Goal: Feedback & Contribution: Submit feedback/report problem

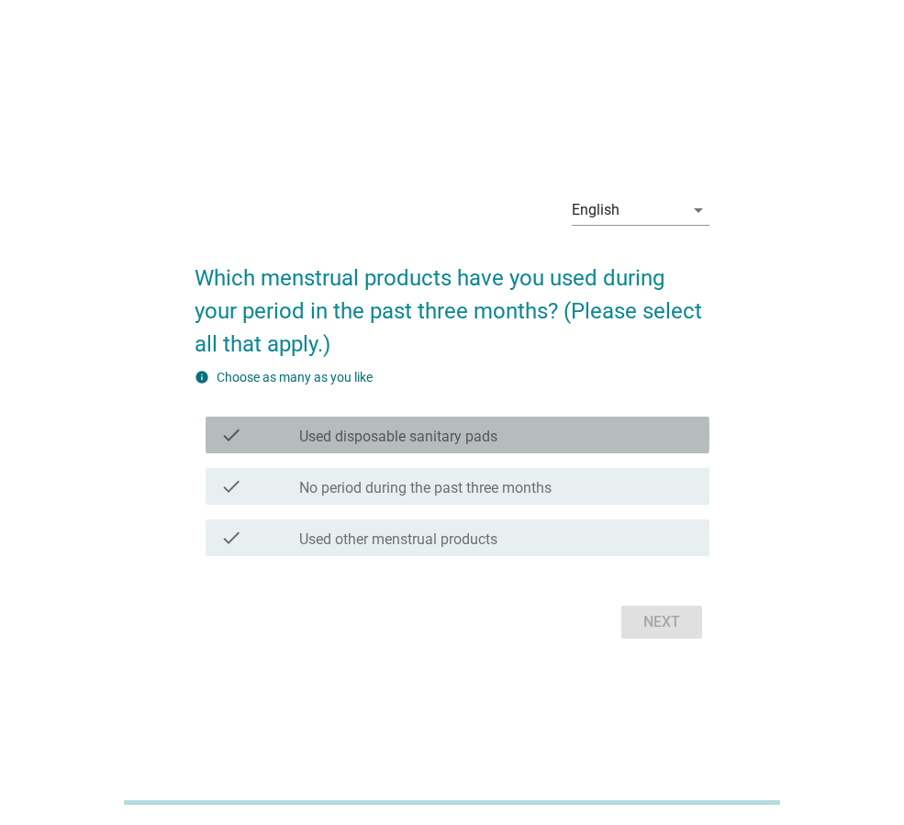
click at [523, 429] on div "check_box_outline_blank Used disposable sanitary pads" at bounding box center [497, 435] width 396 height 22
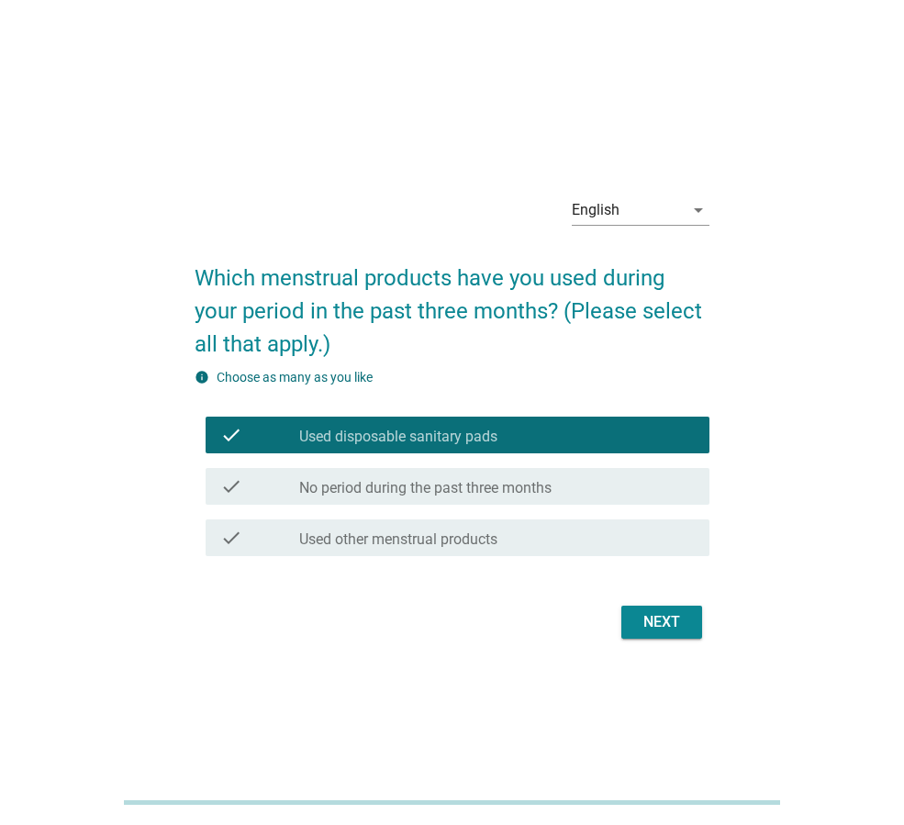
click at [525, 484] on label "No period during the past three months" at bounding box center [425, 488] width 252 height 18
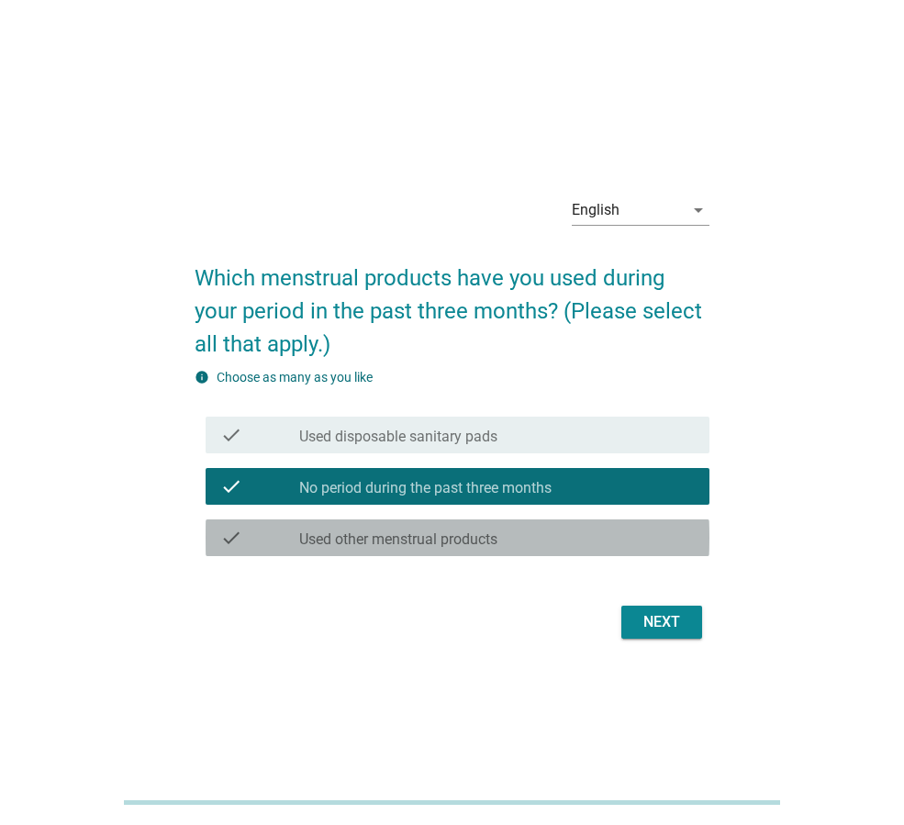
click at [524, 534] on div "check_box_outline_blank Used other menstrual products" at bounding box center [497, 538] width 396 height 22
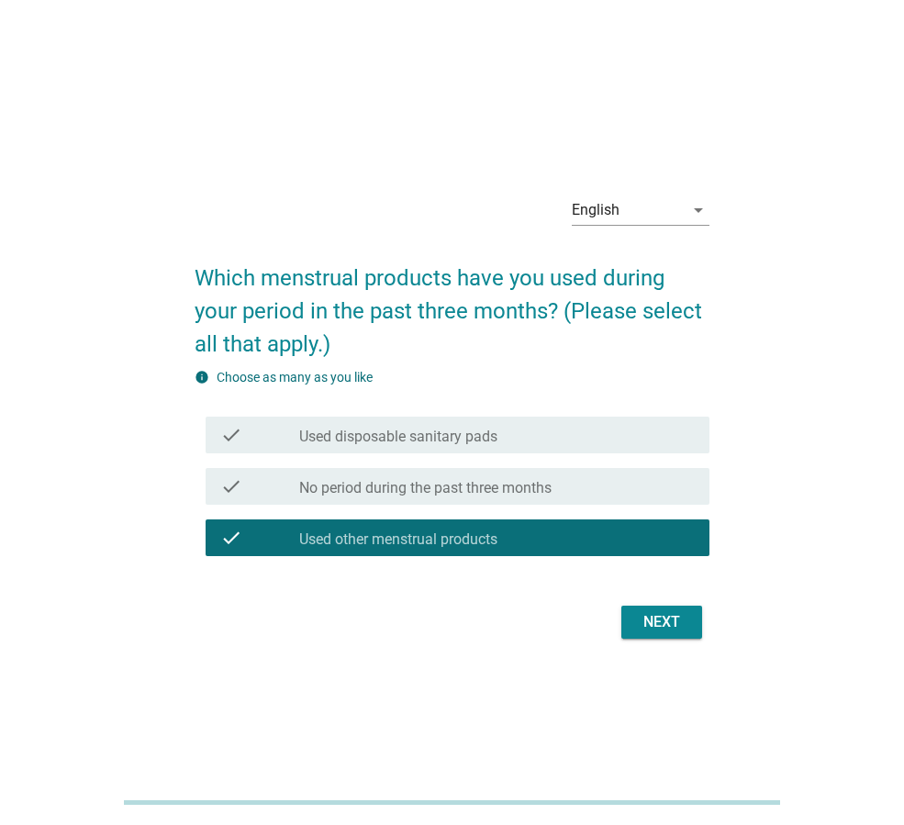
click at [542, 454] on div "check check_box_outline_blank Used disposable sanitary pads" at bounding box center [452, 434] width 515 height 51
click at [574, 446] on div "check check_box_outline_blank Used disposable sanitary pads" at bounding box center [458, 435] width 504 height 37
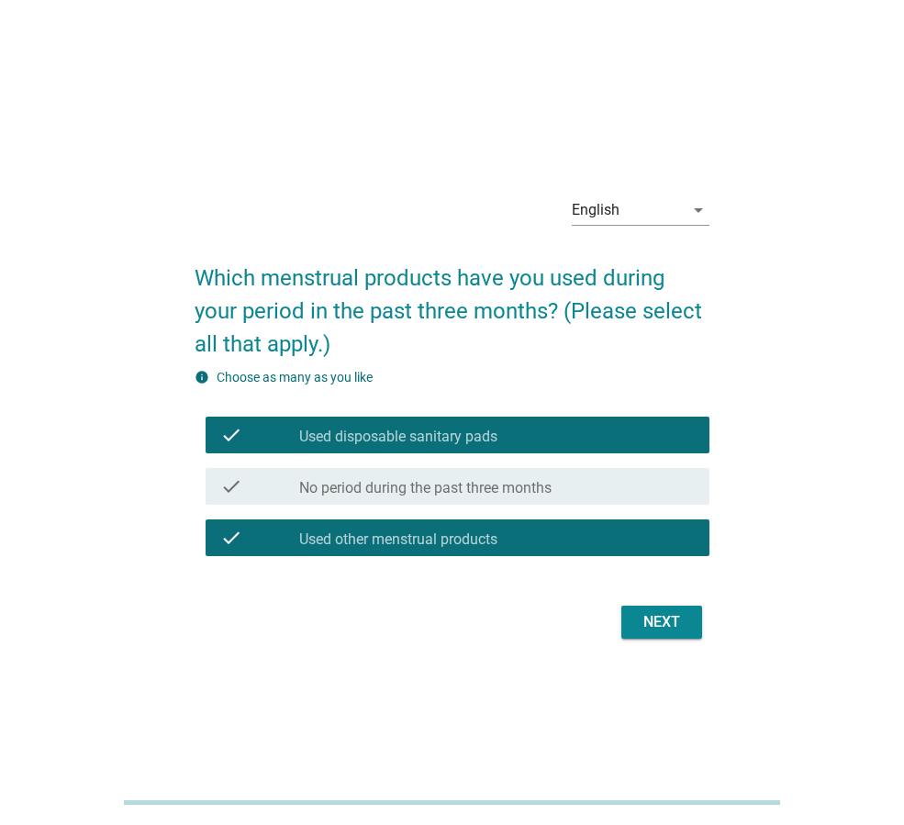
click at [584, 535] on div "check_box_outline_blank Used other menstrual products" at bounding box center [497, 538] width 396 height 22
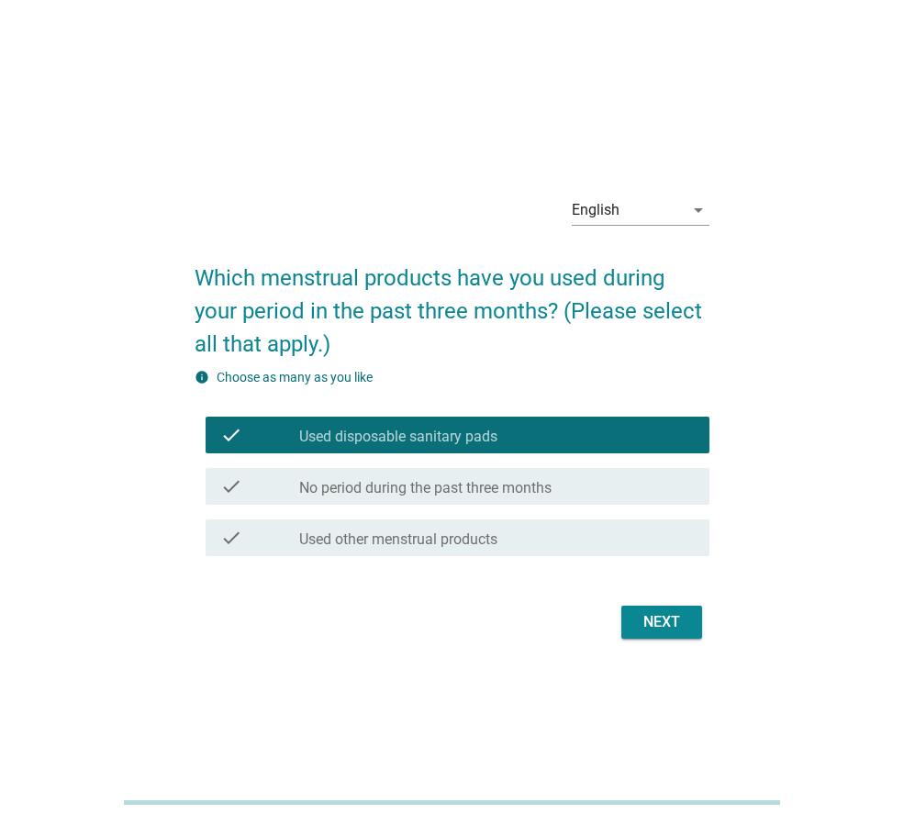
click at [660, 599] on form "Which menstrual products have you used during your period in the past three mon…" at bounding box center [452, 443] width 515 height 401
click at [646, 619] on div "Next" at bounding box center [661, 622] width 51 height 22
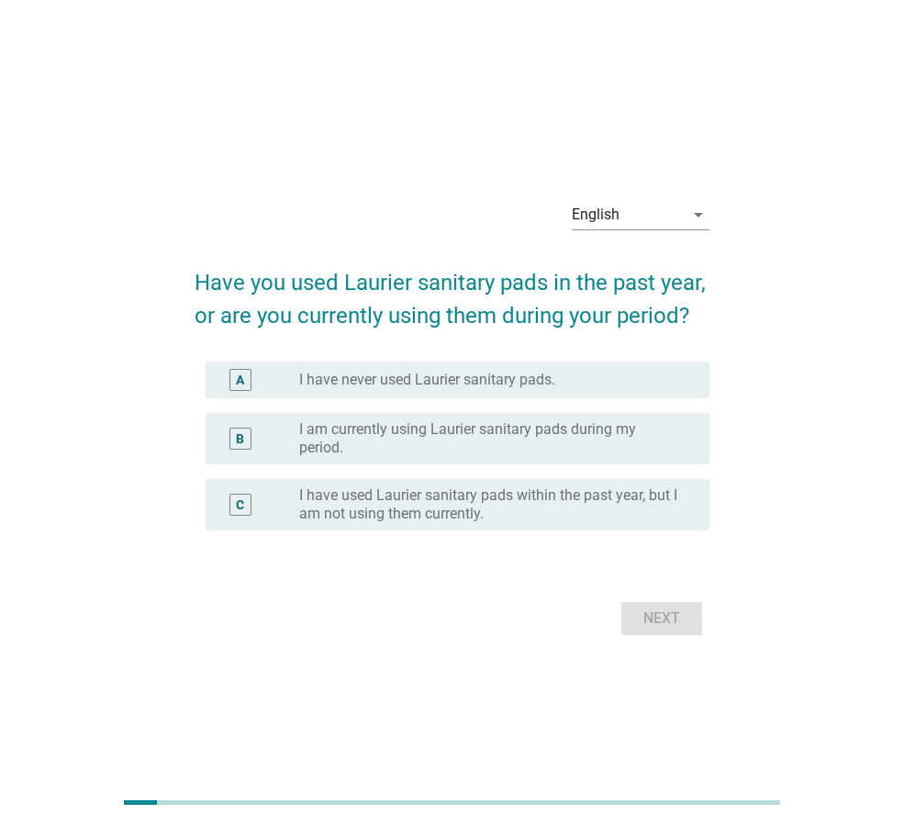
click at [576, 448] on label "I am currently using Laurier sanitary pads during my period." at bounding box center [489, 438] width 381 height 37
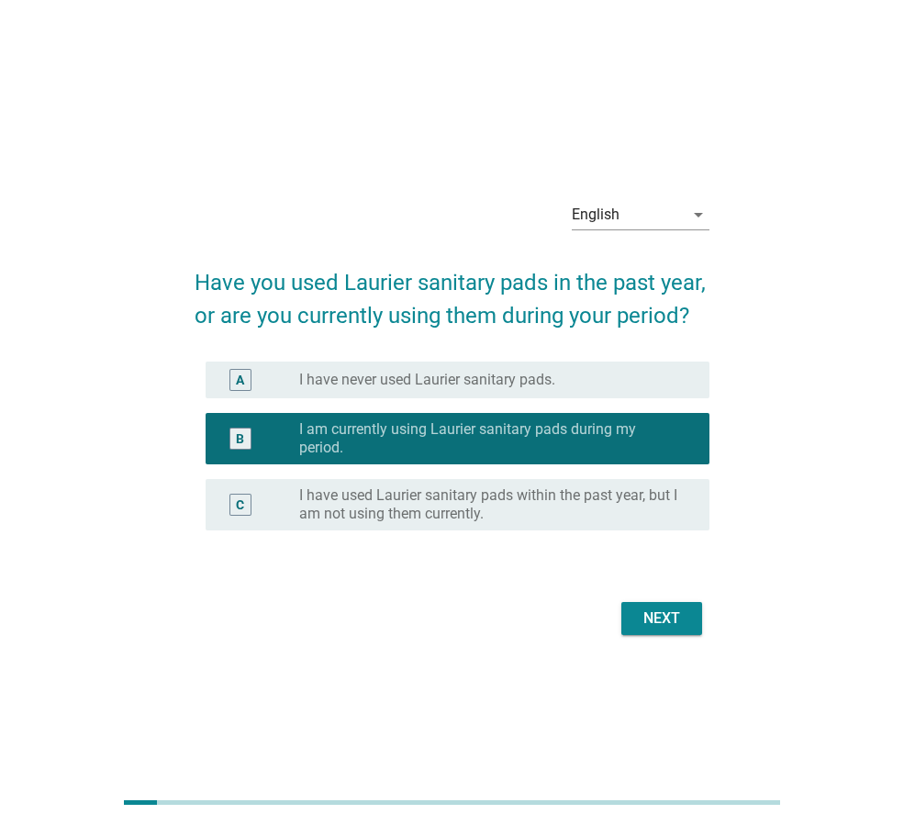
click at [681, 597] on div "Next" at bounding box center [452, 619] width 515 height 44
click at [686, 610] on div "Next" at bounding box center [661, 619] width 51 height 22
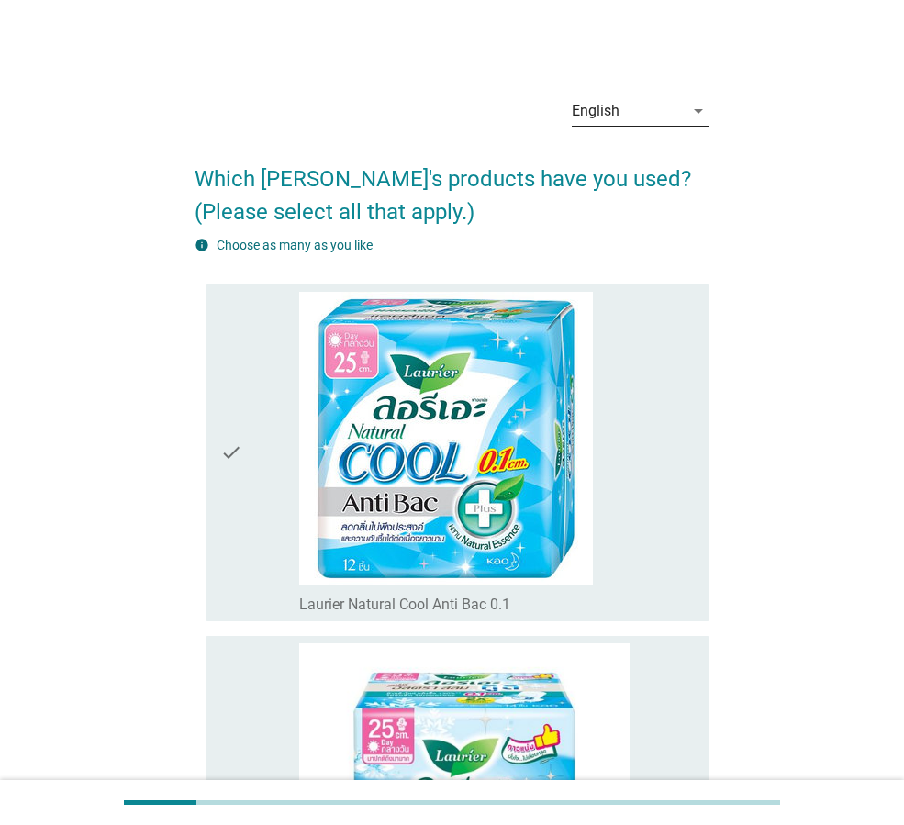
click at [641, 110] on div "English" at bounding box center [628, 110] width 112 height 29
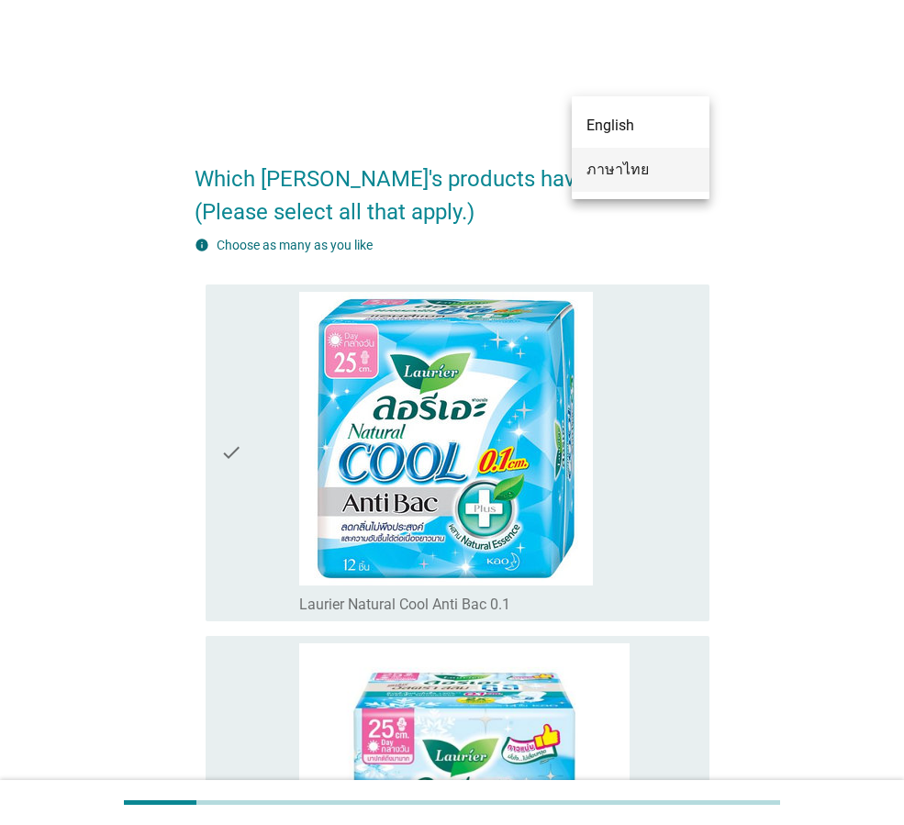
click at [645, 166] on div "ภาษาไทย" at bounding box center [641, 170] width 108 height 22
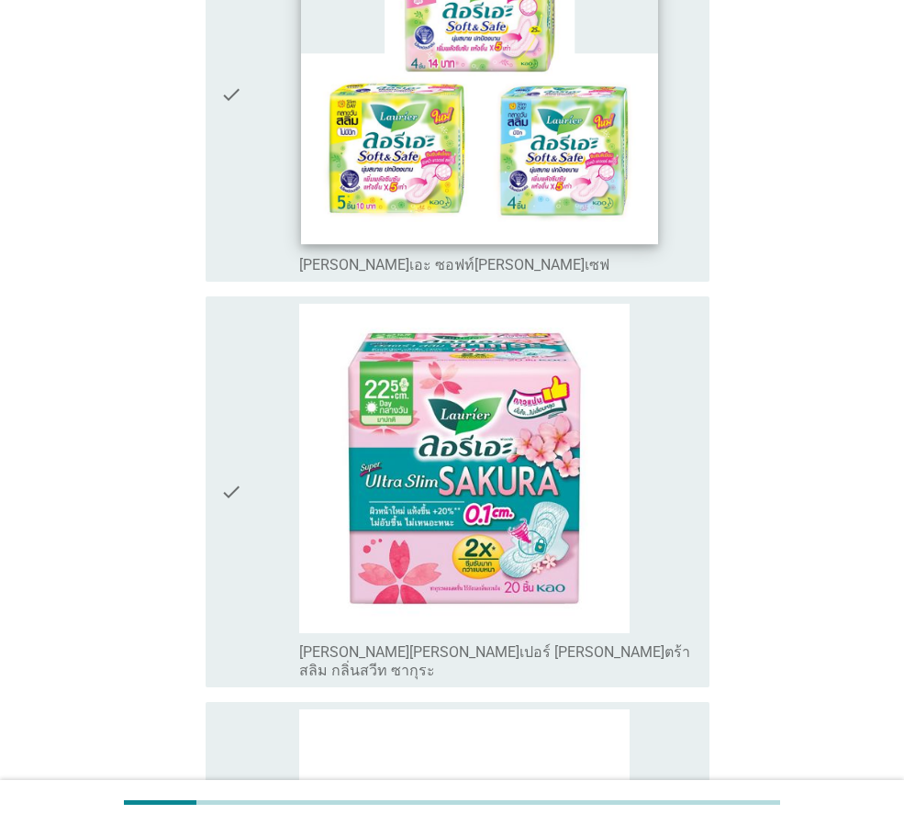
scroll to position [1744, 0]
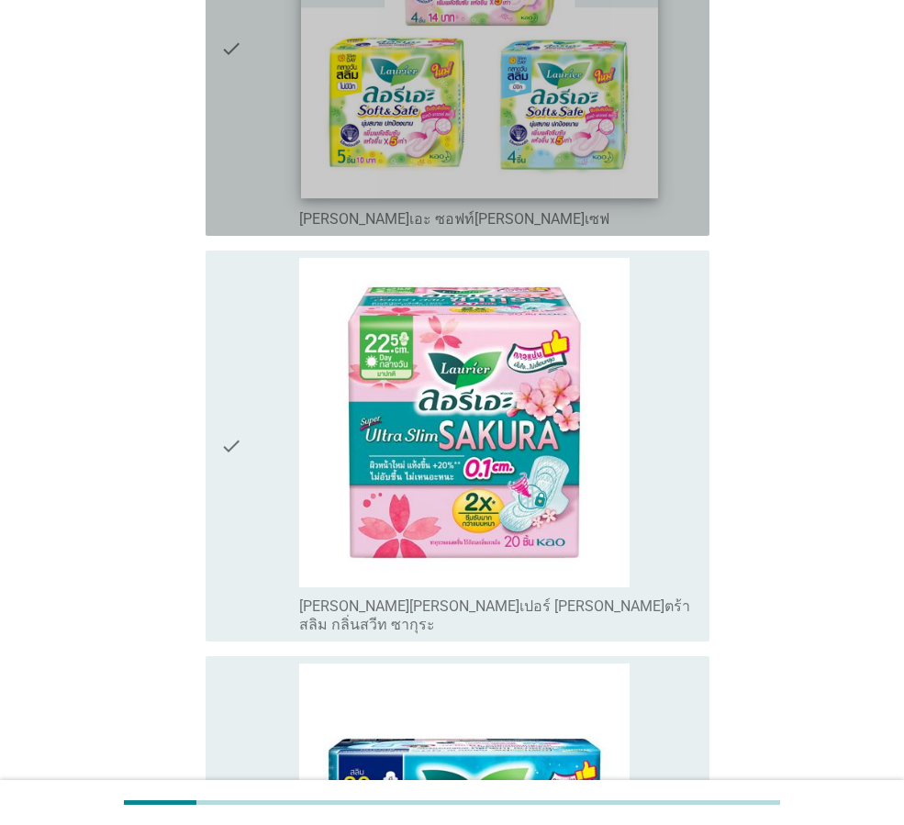
click at [584, 114] on img at bounding box center [480, 35] width 358 height 327
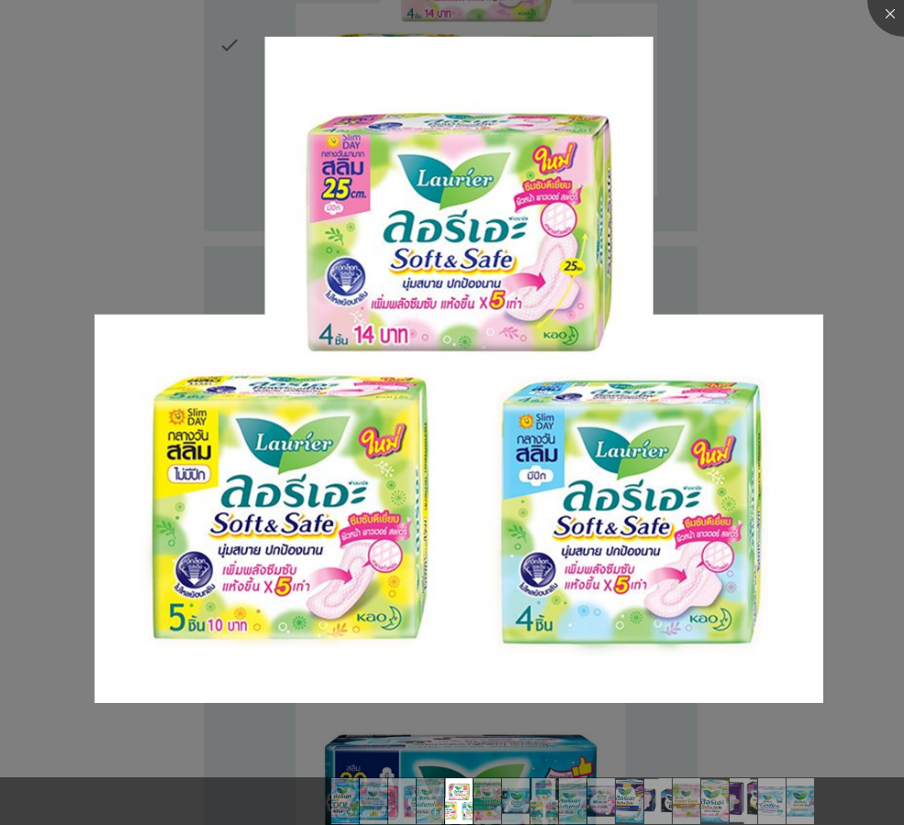
scroll to position [2111, 0]
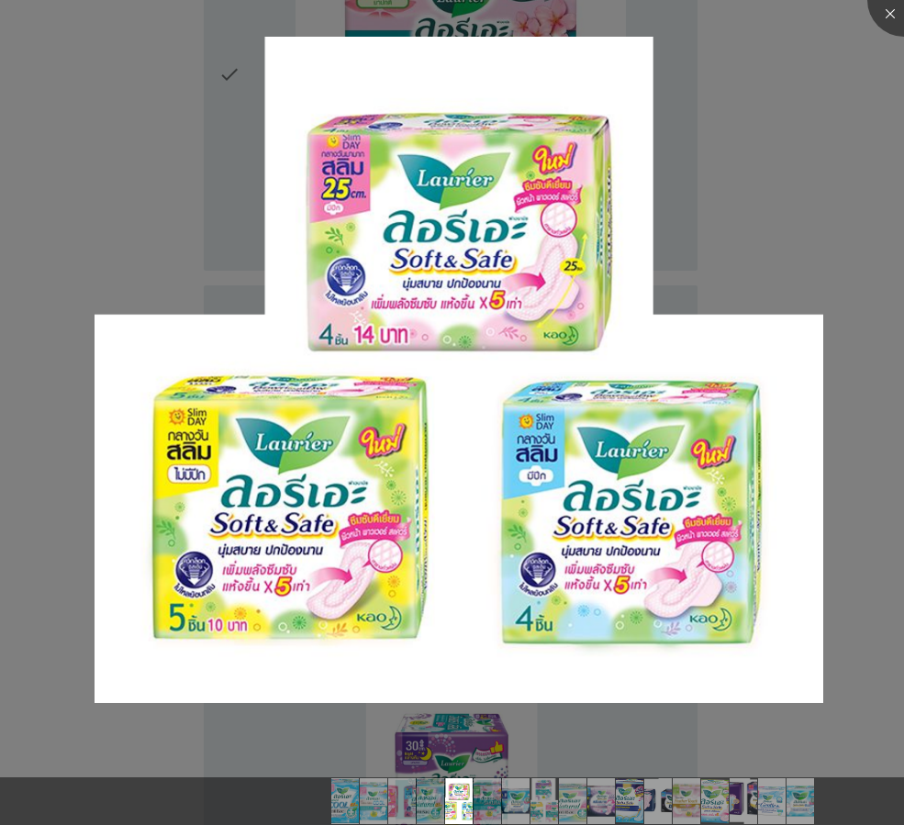
click at [832, 217] on div at bounding box center [452, 412] width 904 height 825
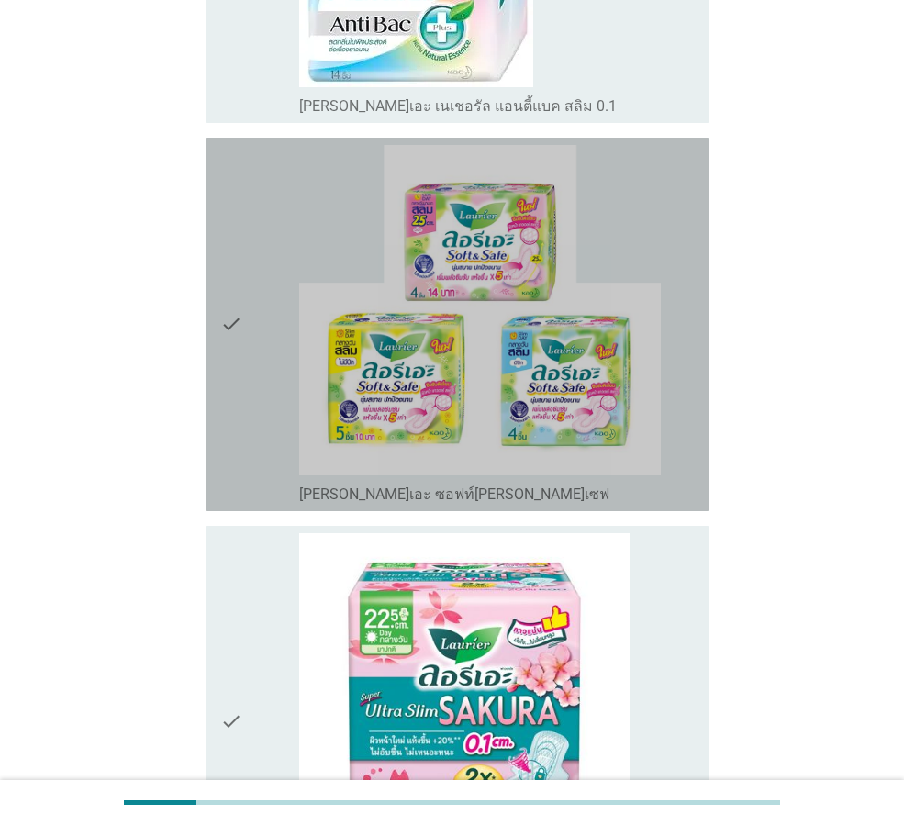
click at [699, 330] on div "check check_box_outline_blank [PERSON_NAME]เอะ ซอฟท์[PERSON_NAME]เซฟ" at bounding box center [458, 325] width 504 height 374
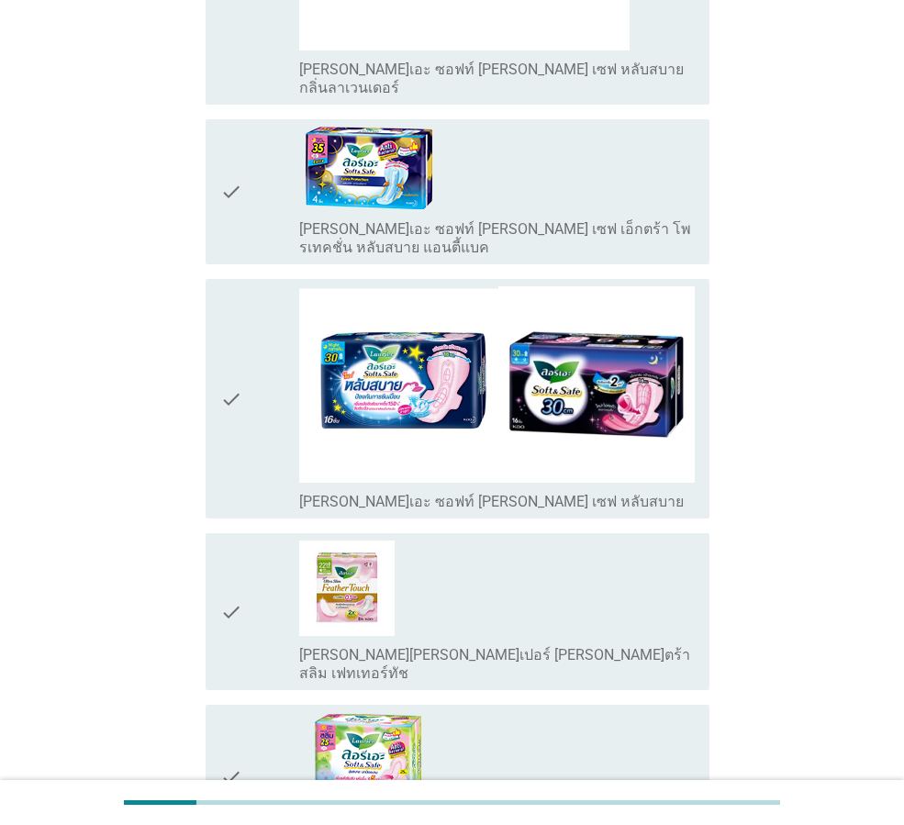
scroll to position [3671, 0]
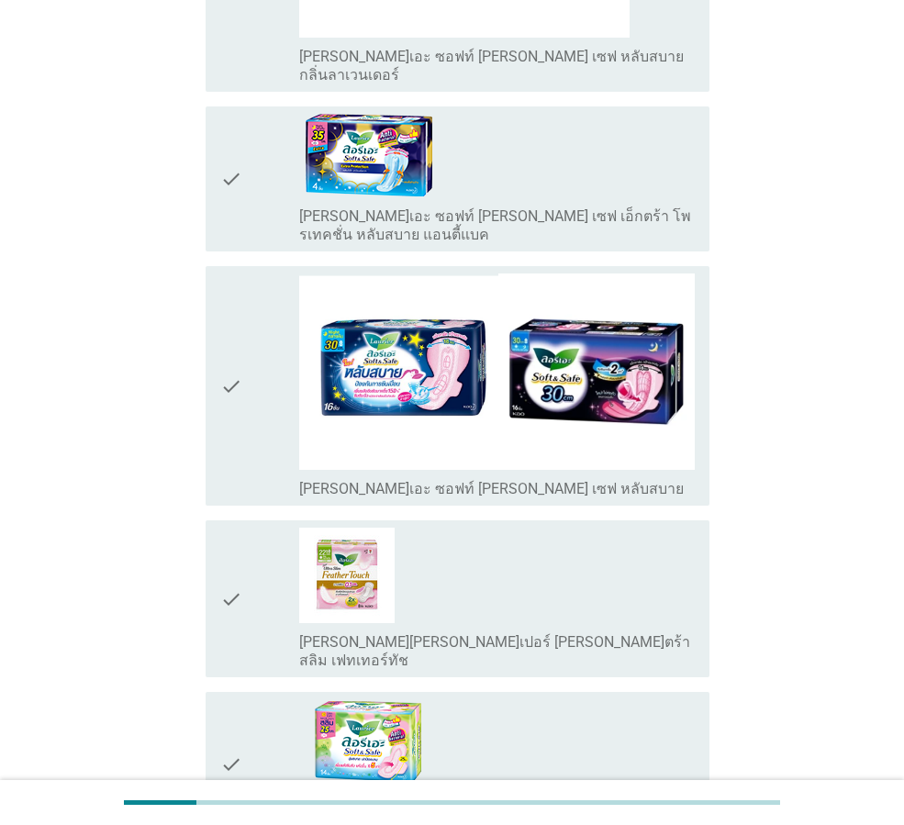
click at [697, 362] on div "check check_box_outline_blank [PERSON_NAME]เอะ ซอฟท์ [PERSON_NAME] เซฟ หลับสบาย" at bounding box center [458, 386] width 504 height 240
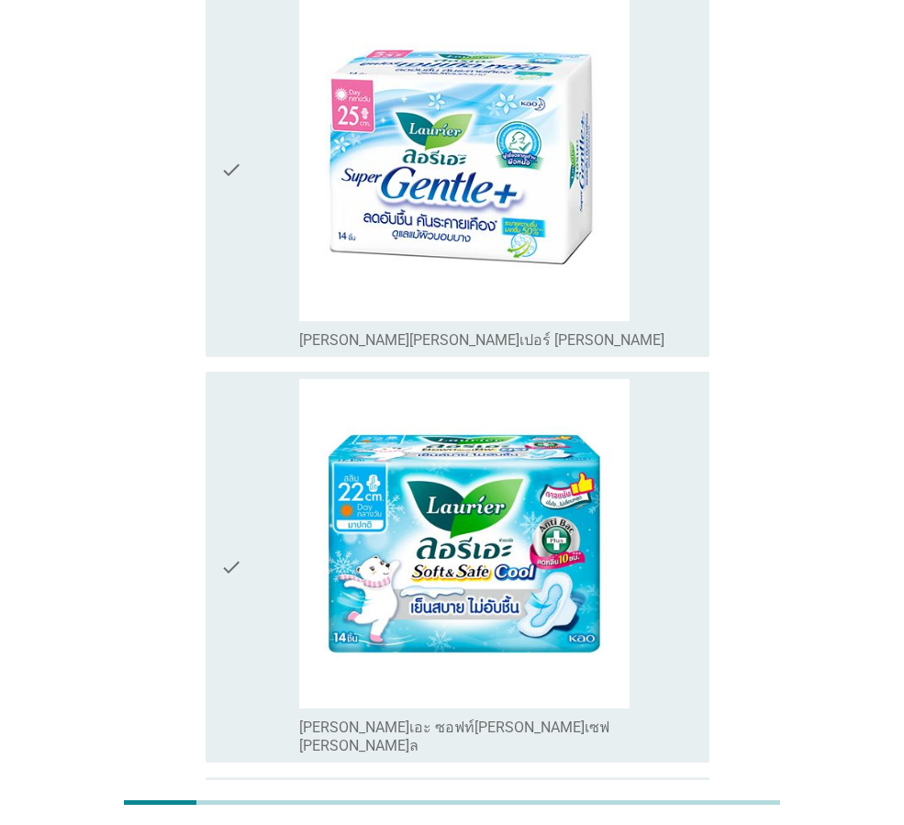
scroll to position [4790, 0]
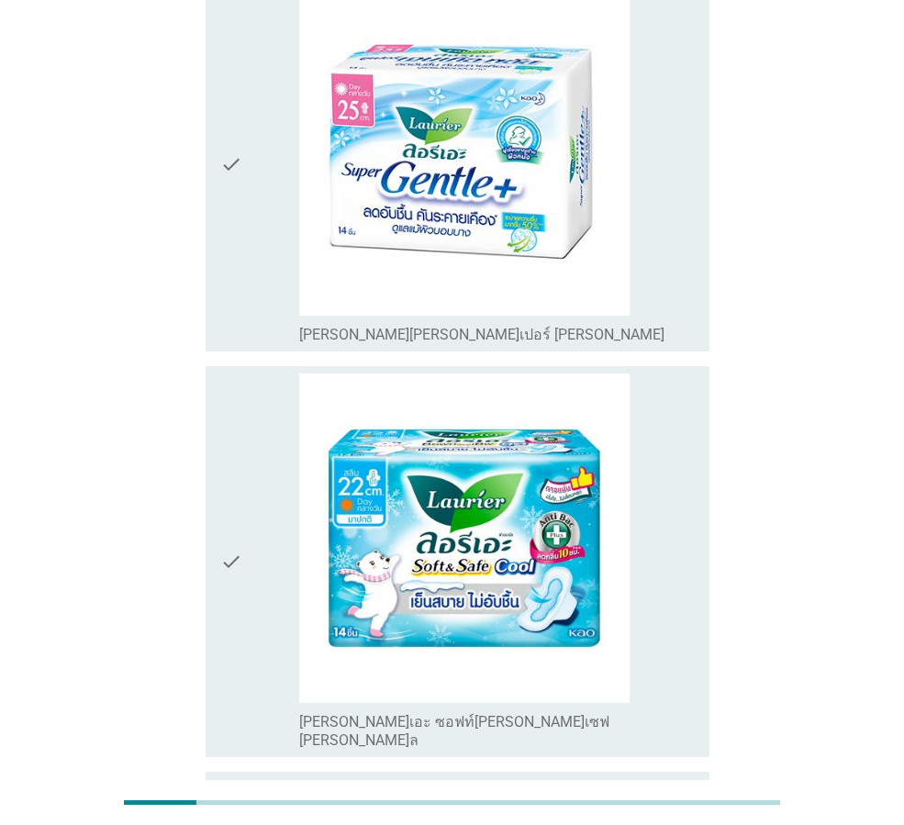
click at [692, 140] on div "check_box_outline_blank [PERSON_NAME][PERSON_NAME]เปอร์ [PERSON_NAME]" at bounding box center [497, 164] width 396 height 359
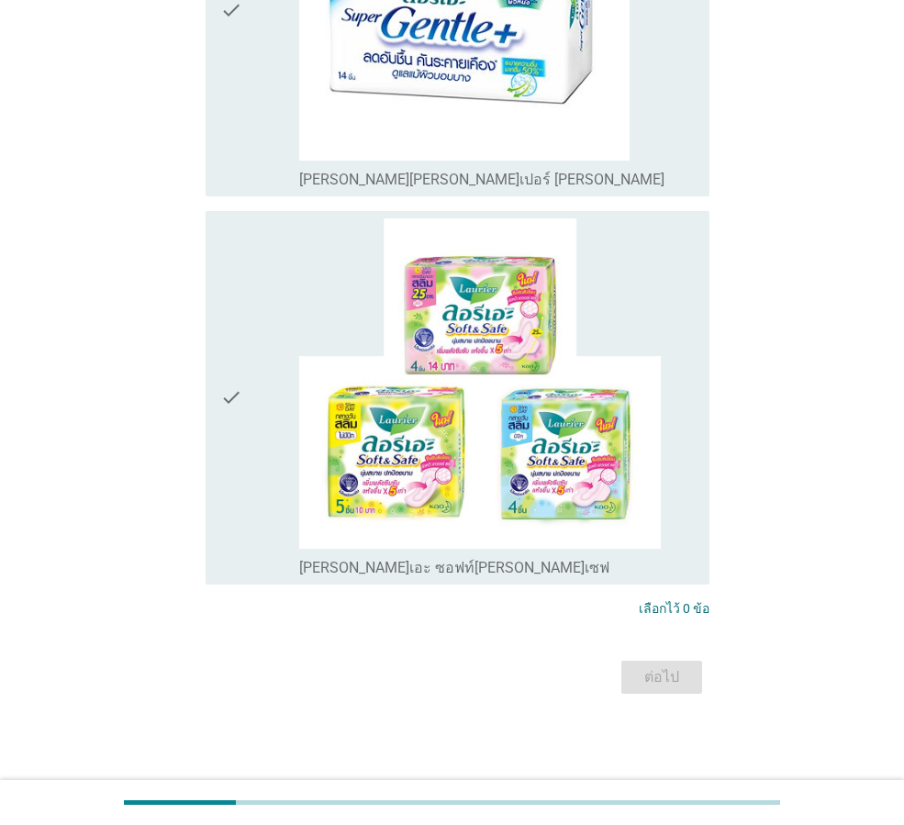
scroll to position [0, 0]
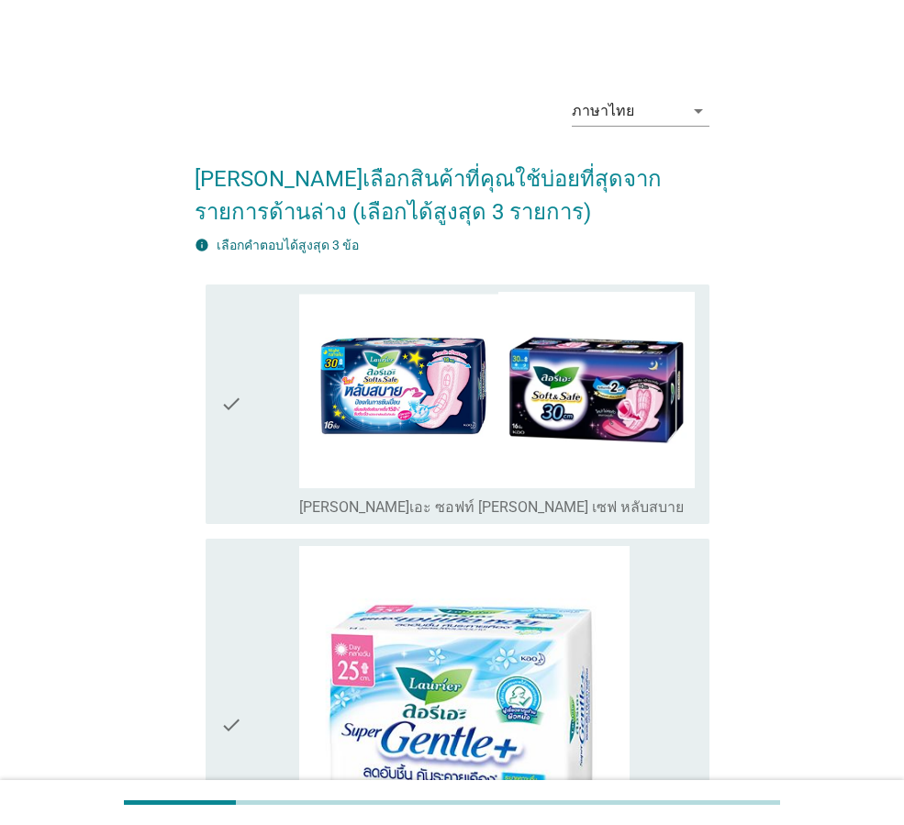
click at [692, 510] on div "check_box_outline_blank [PERSON_NAME]เอะ ซอฟท์ [PERSON_NAME] เซฟ หลับสบาย" at bounding box center [497, 506] width 396 height 22
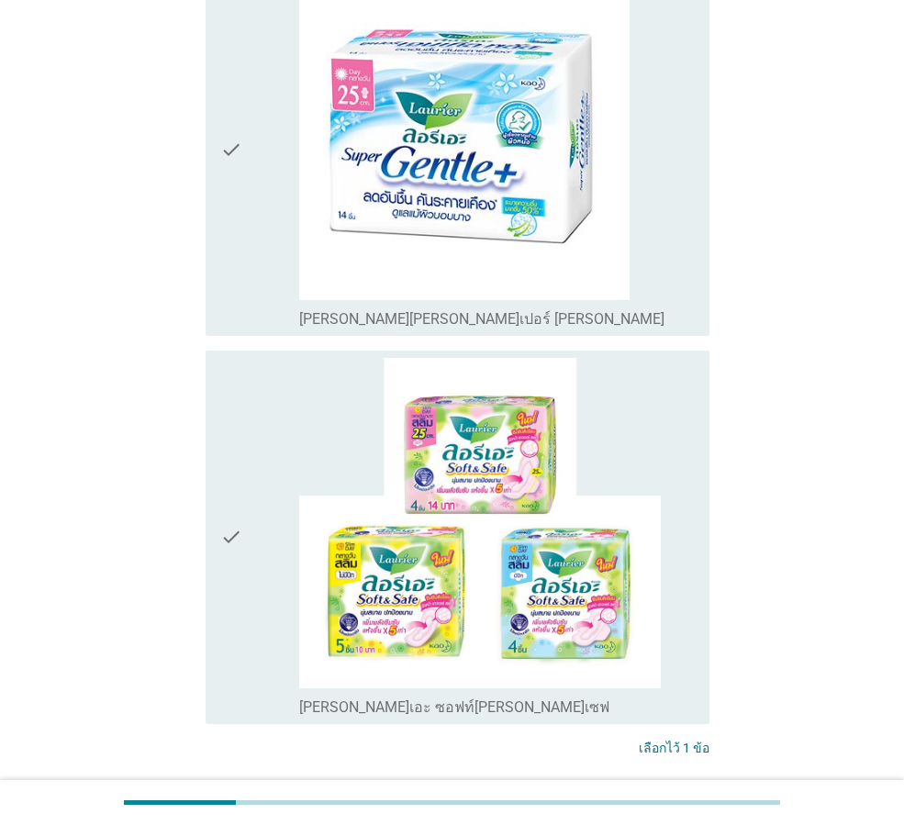
scroll to position [715, 0]
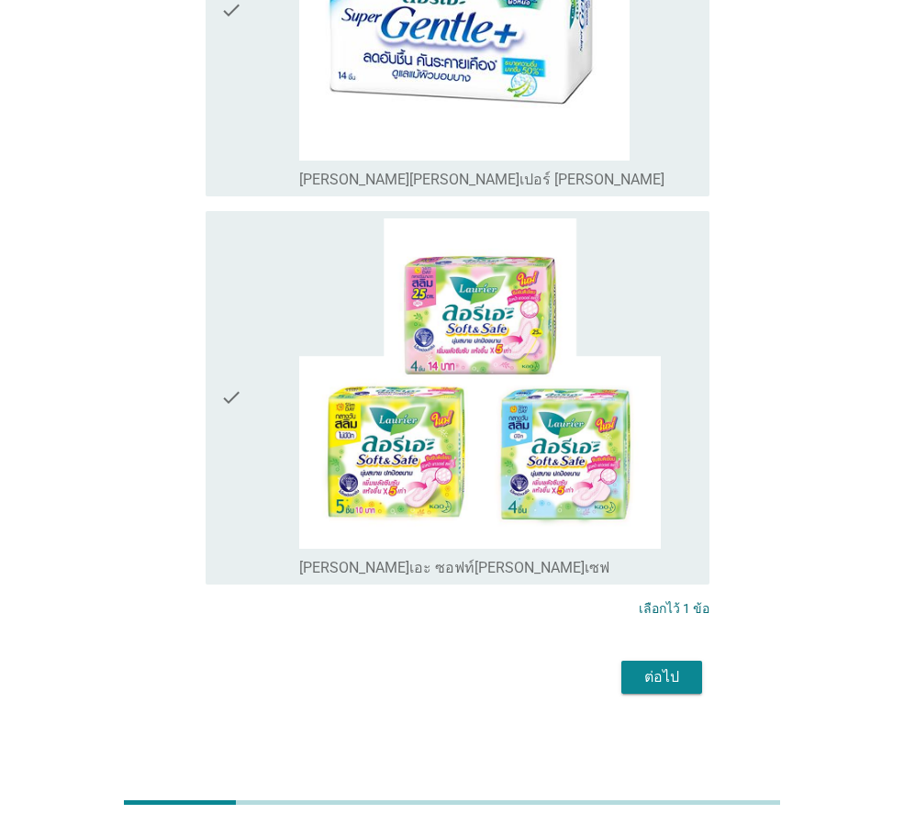
click at [693, 565] on div "check_box_outline_blank [PERSON_NAME]เอะ ซอฟท์[PERSON_NAME]เซฟ" at bounding box center [497, 566] width 396 height 22
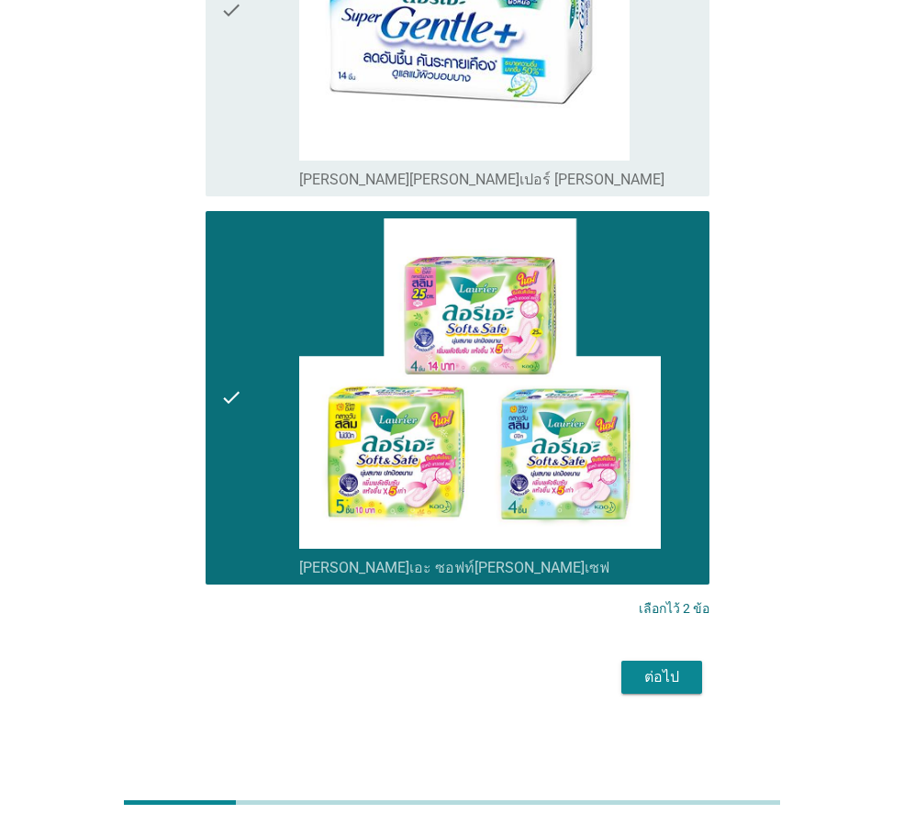
click at [689, 685] on button "ต่อไป" at bounding box center [661, 677] width 81 height 33
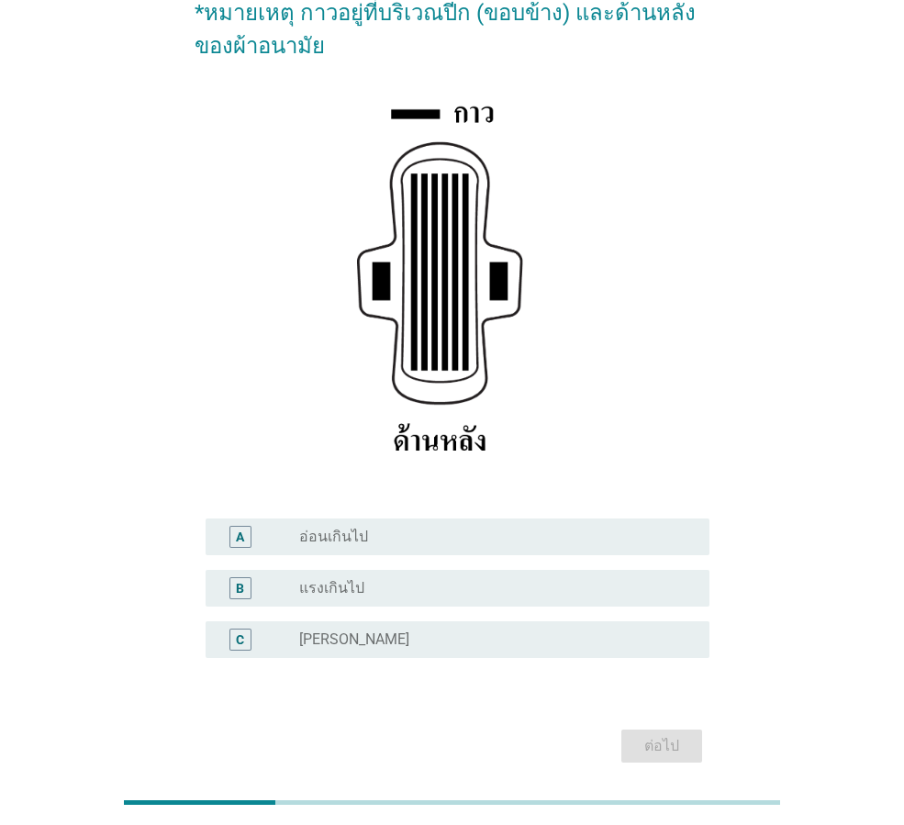
scroll to position [268, 0]
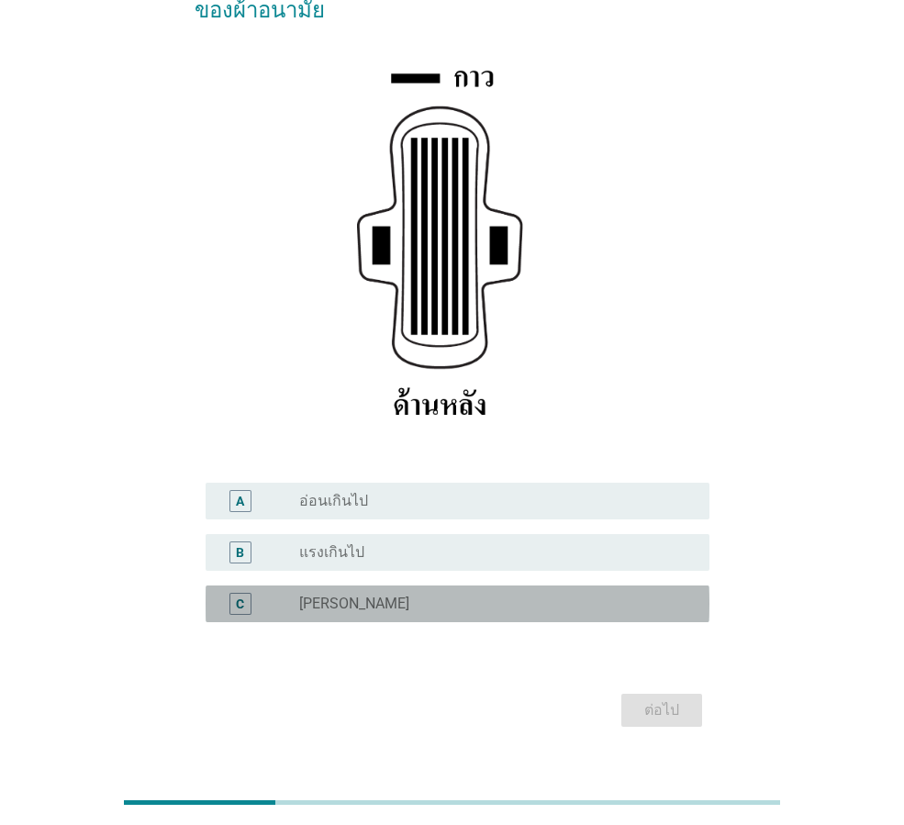
click at [624, 595] on div "radio_button_unchecked [PERSON_NAME]" at bounding box center [489, 604] width 381 height 18
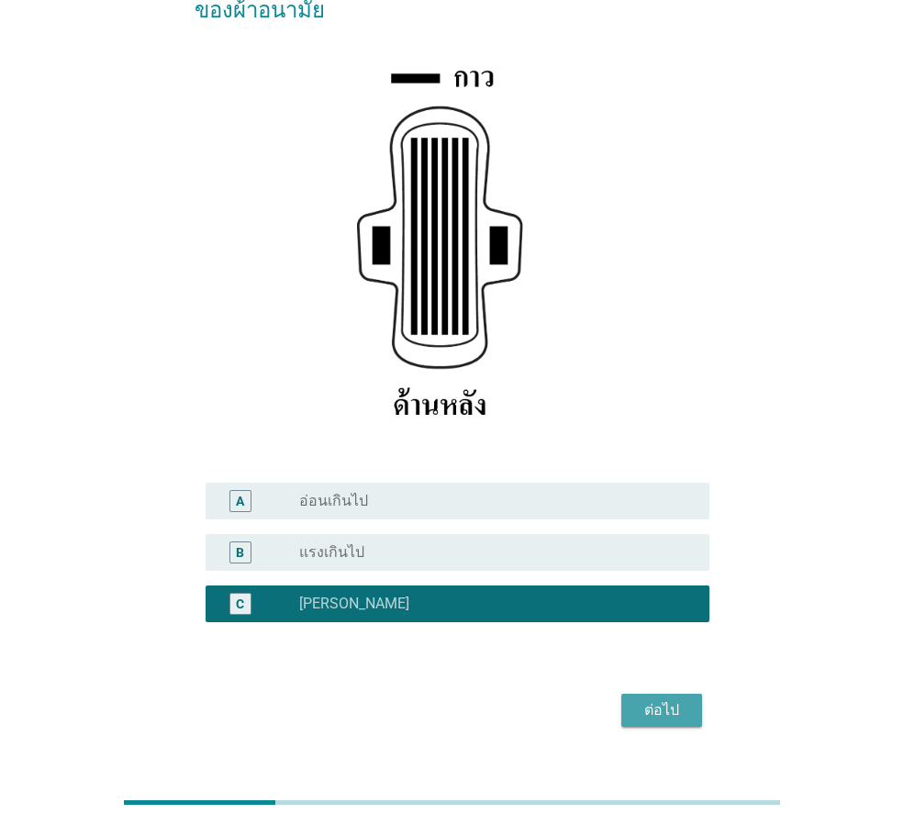
click at [647, 699] on div "ต่อไป" at bounding box center [661, 710] width 51 height 22
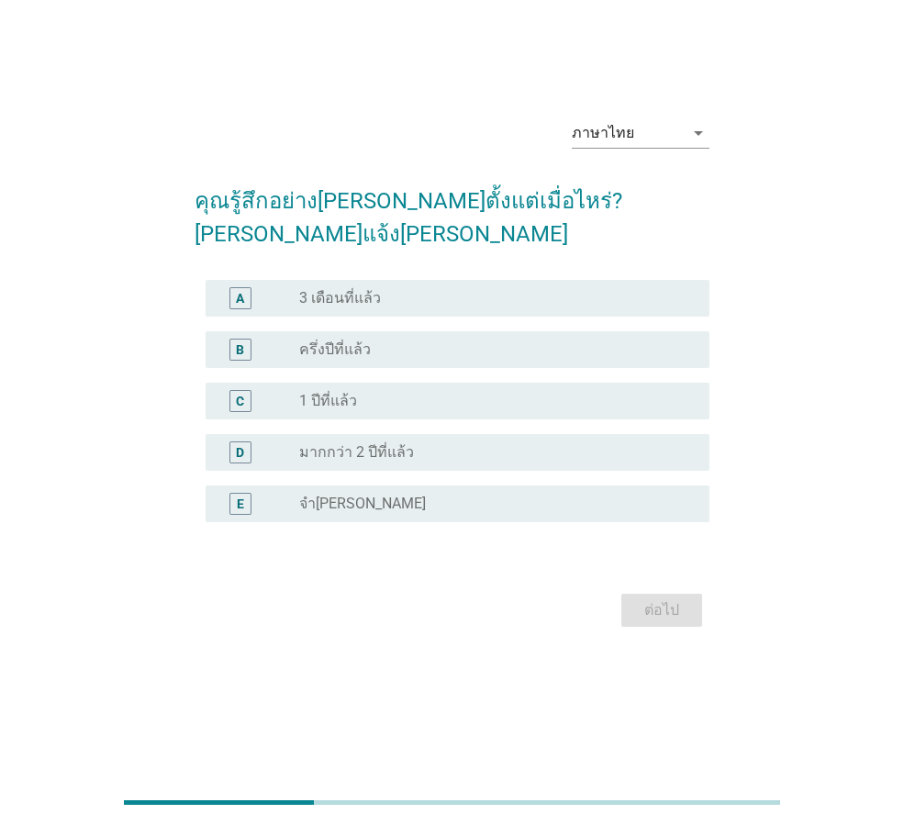
scroll to position [0, 0]
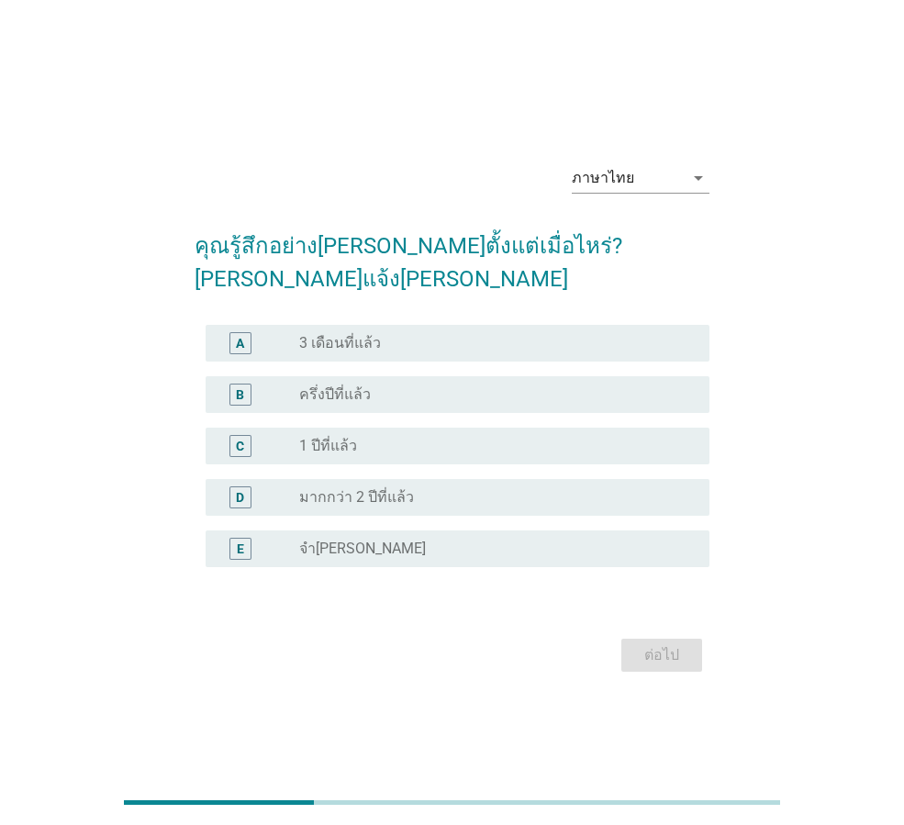
click at [513, 540] on div "radio_button_unchecked จำ[PERSON_NAME]" at bounding box center [489, 549] width 381 height 18
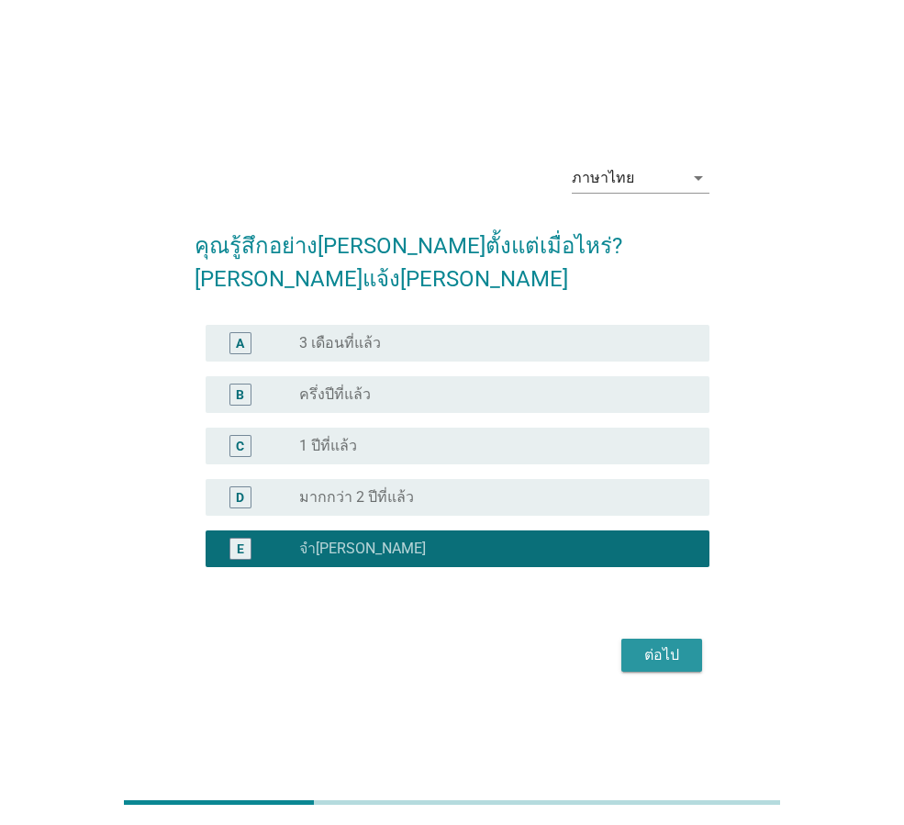
click at [675, 646] on div "ต่อไป" at bounding box center [661, 655] width 51 height 22
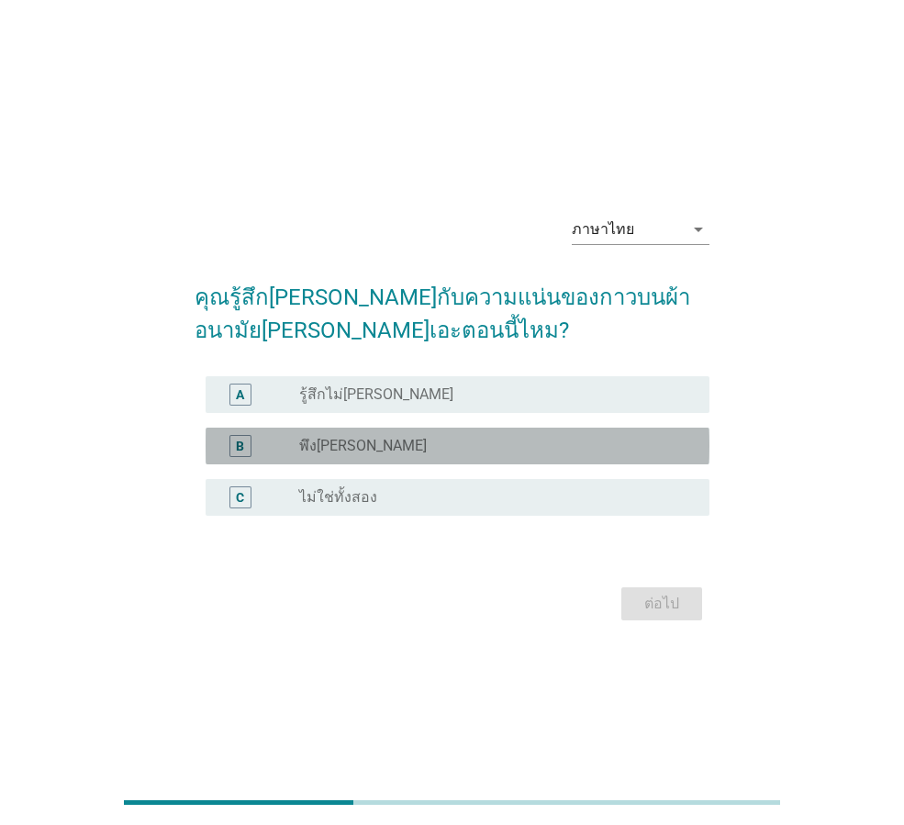
click at [561, 441] on div "radio_button_unchecked พึง[PERSON_NAME]" at bounding box center [489, 446] width 381 height 18
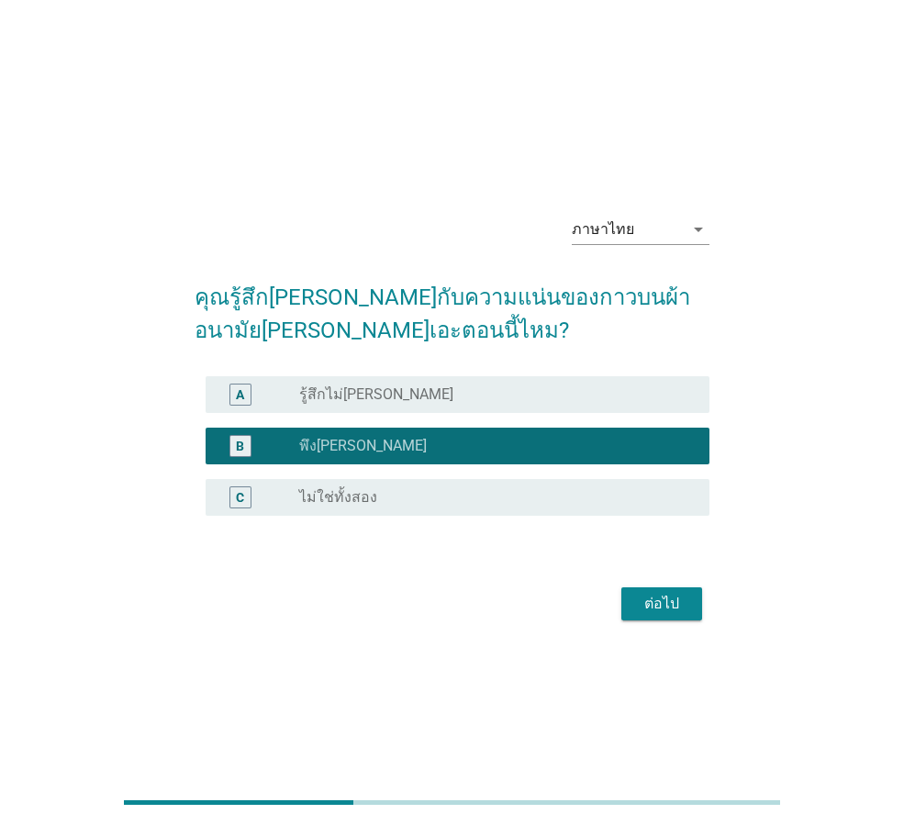
click at [678, 601] on div "ต่อไป" at bounding box center [661, 604] width 51 height 22
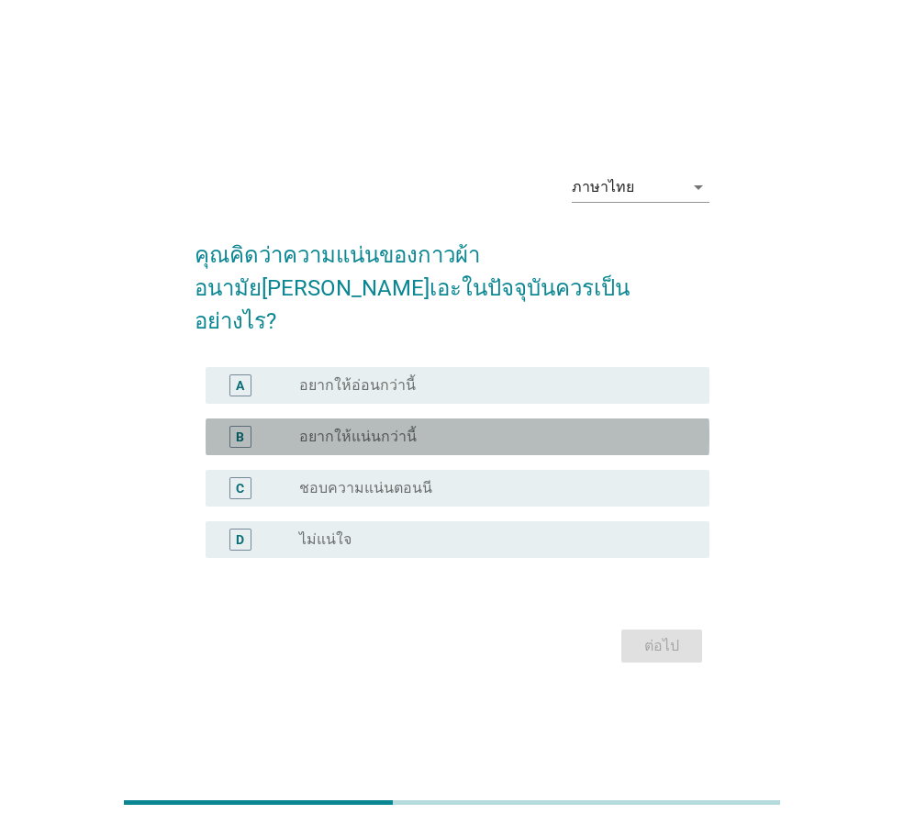
click at [544, 428] on div "radio_button_unchecked อยากให้แน่นกว่านี้" at bounding box center [489, 437] width 381 height 18
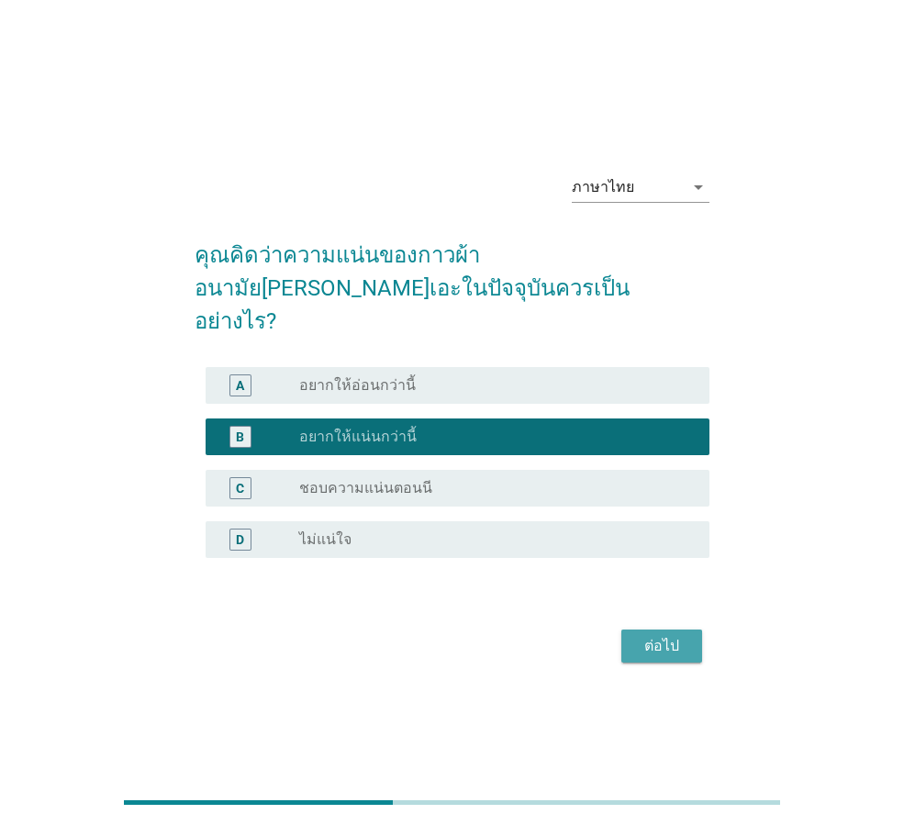
click at [651, 630] on button "ต่อไป" at bounding box center [661, 646] width 81 height 33
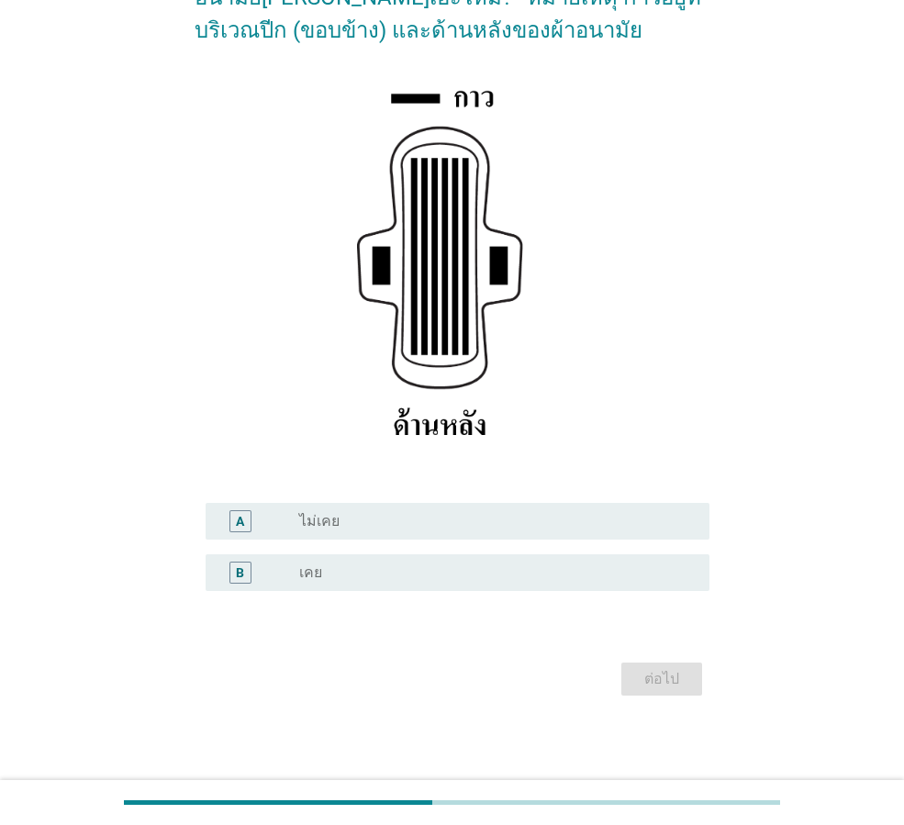
scroll to position [217, 0]
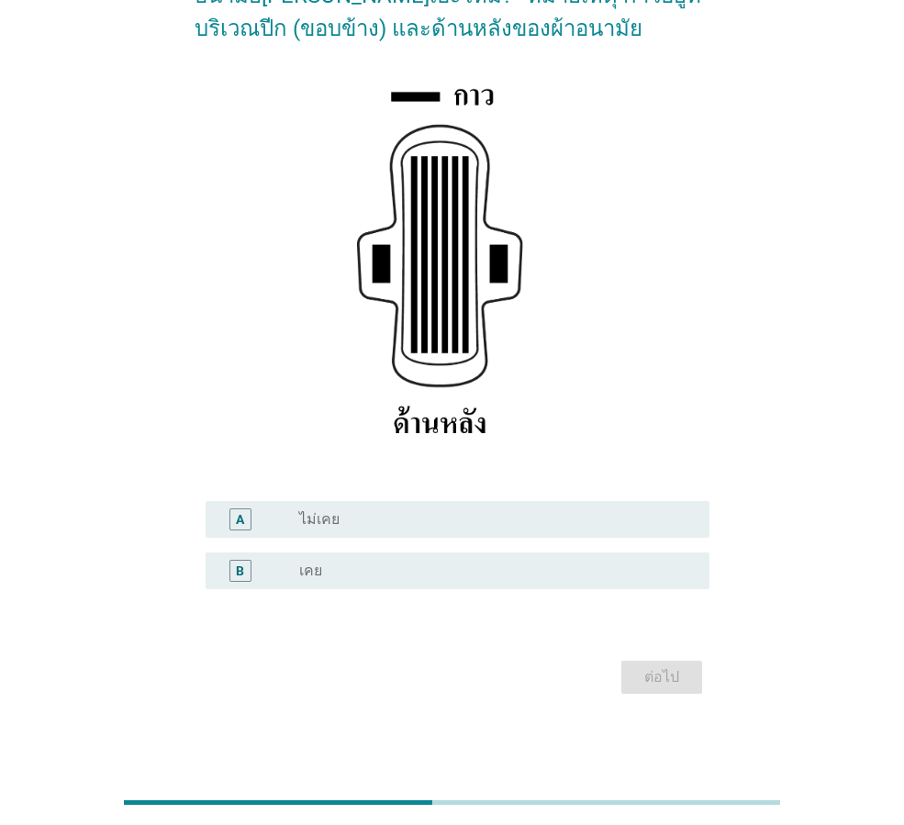
click at [583, 588] on div "B radio_button_unchecked เคย" at bounding box center [458, 571] width 504 height 37
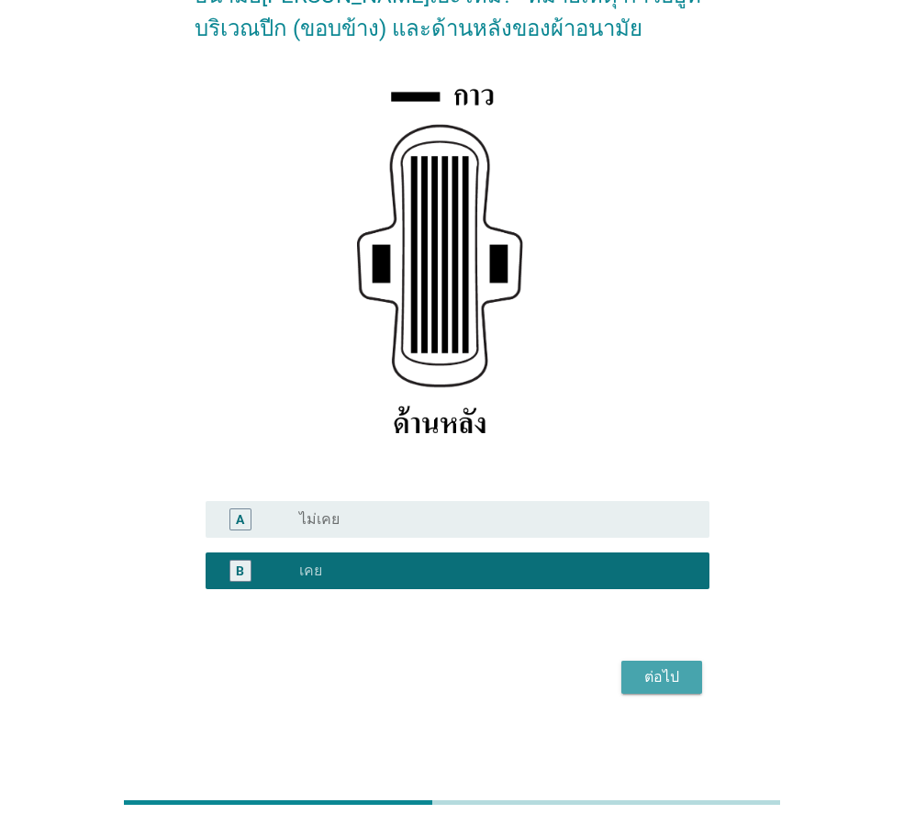
click at [681, 670] on div "ต่อไป" at bounding box center [661, 677] width 51 height 22
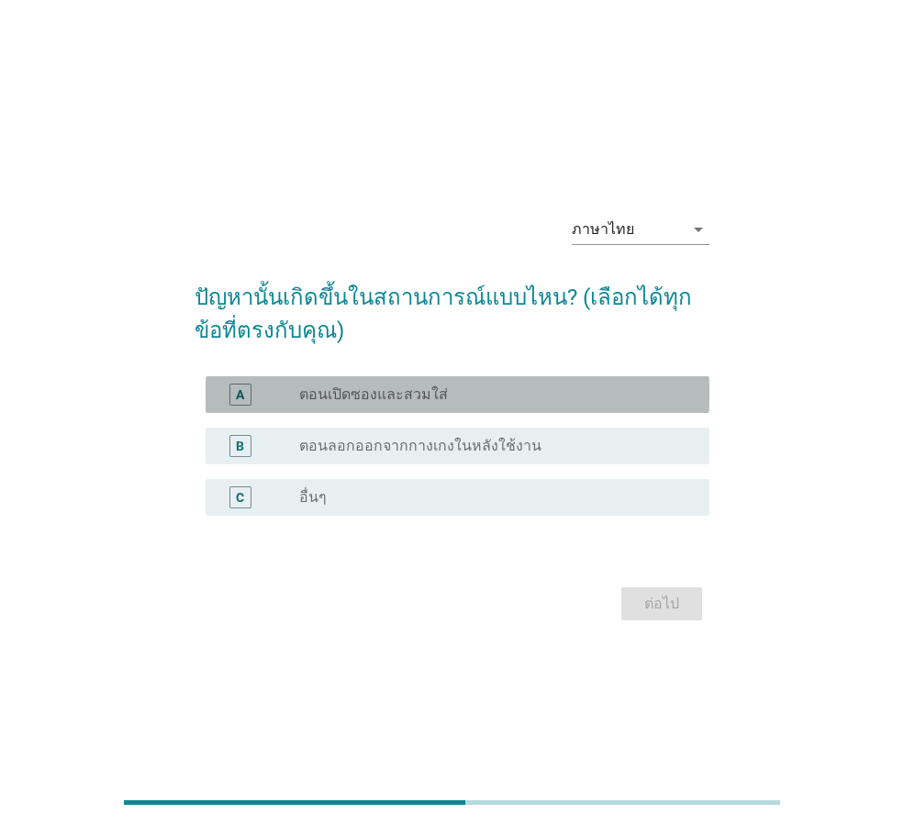
click at [567, 387] on div "radio_button_unchecked ตอนเปิดซองและสวมใส่" at bounding box center [489, 394] width 381 height 18
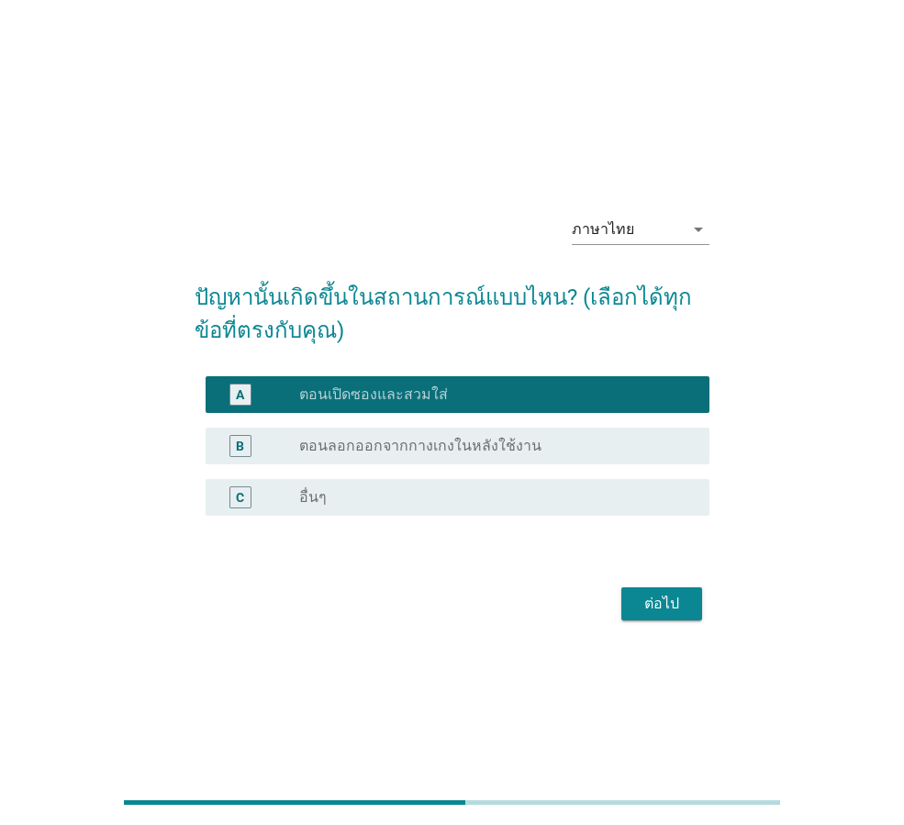
click at [703, 604] on div "ต่อไป" at bounding box center [452, 604] width 515 height 44
click at [677, 604] on div "ต่อไป" at bounding box center [661, 604] width 51 height 22
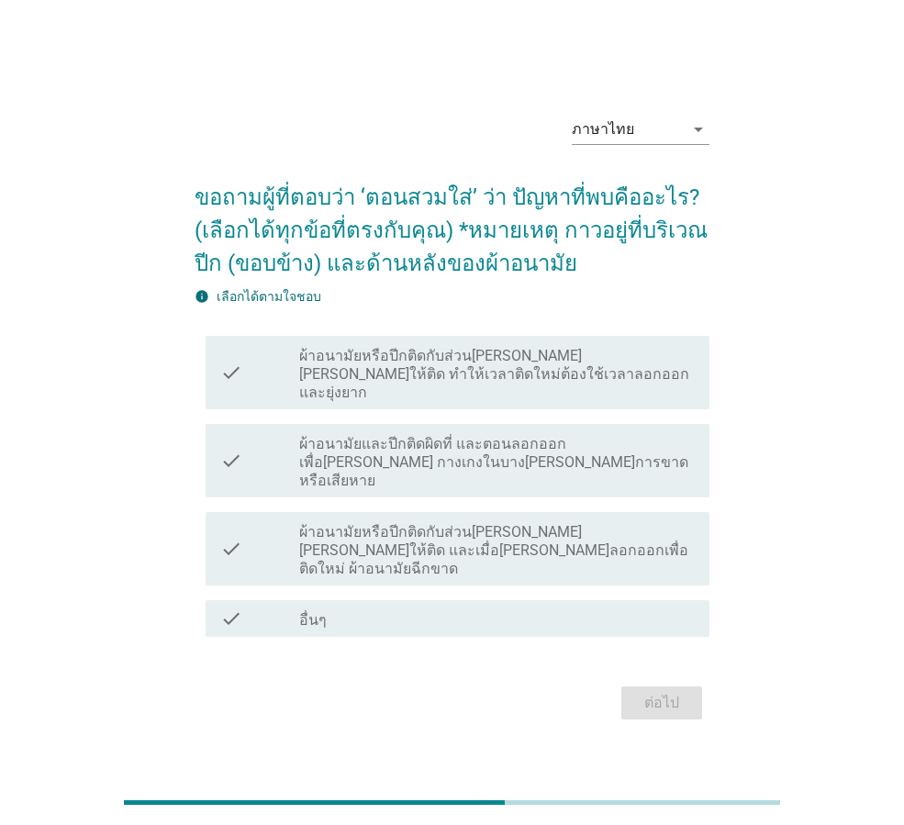
click at [679, 463] on label "ผ้าอนามัยและปีกติดผิดที่ และตอนลอกออกเพื่อ[PERSON_NAME] กางเกงในบาง[PERSON_NAME…" at bounding box center [497, 462] width 396 height 55
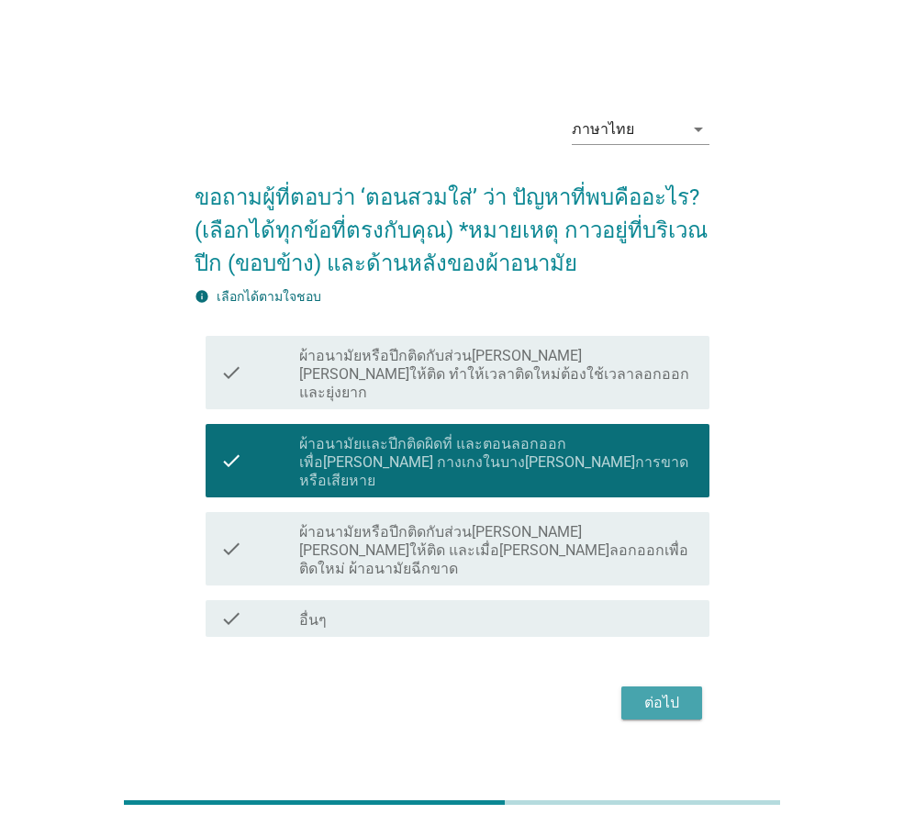
click at [676, 692] on div "ต่อไป" at bounding box center [661, 703] width 51 height 22
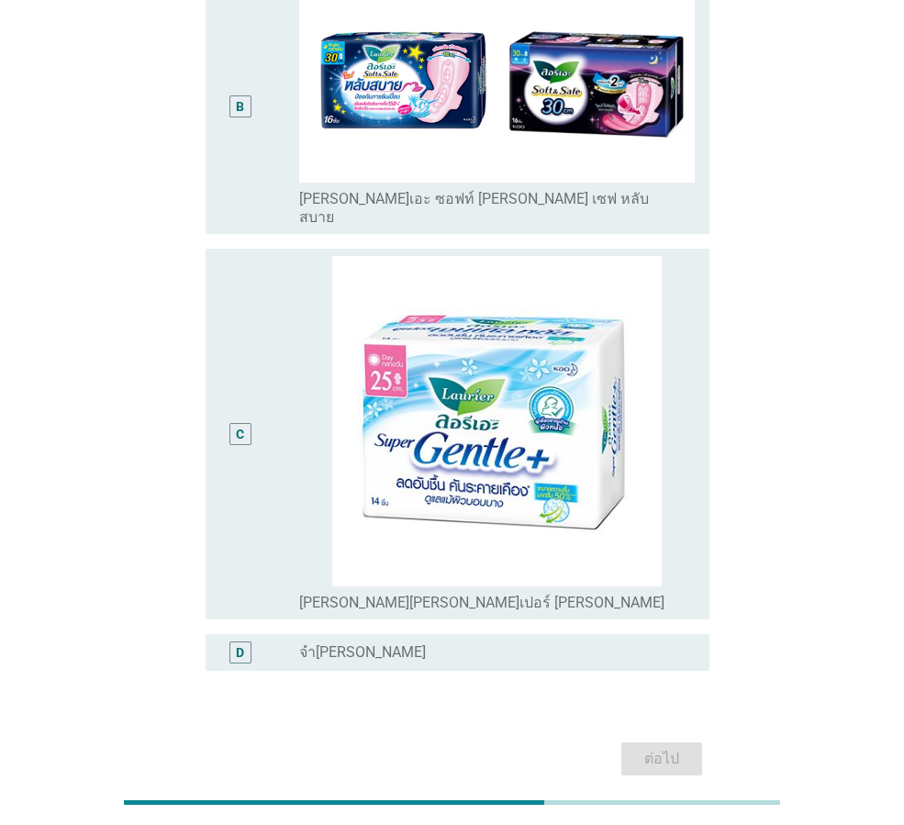
scroll to position [360, 0]
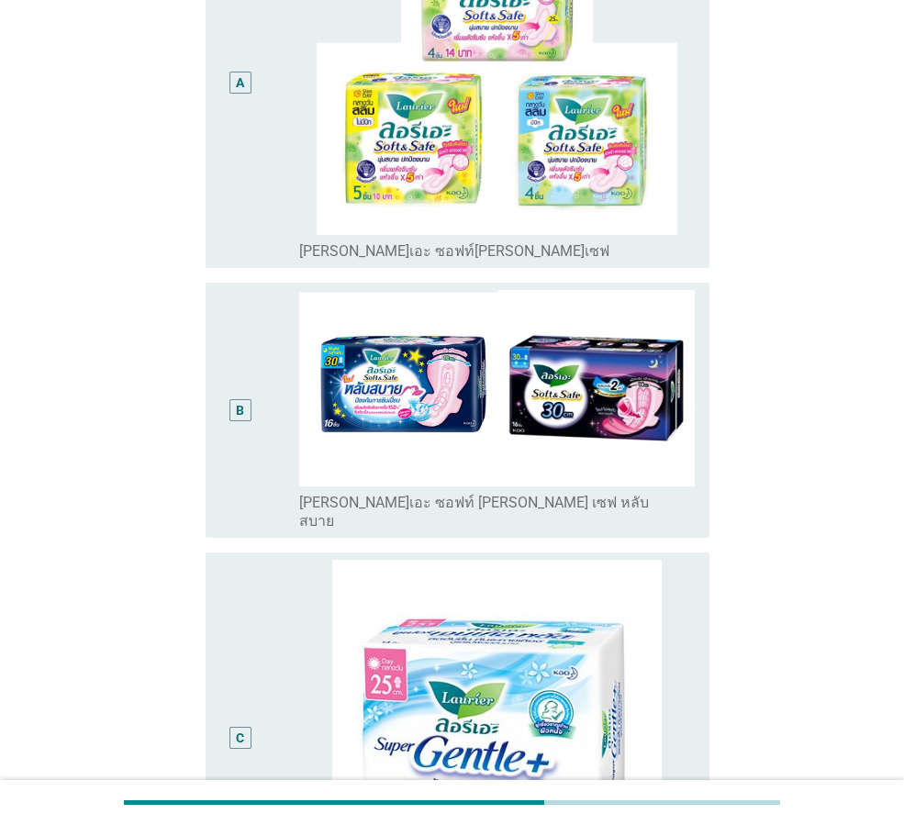
click at [690, 246] on div "radio_button_unchecked [PERSON_NAME]เอะ ซอฟท์[PERSON_NAME]เซฟ" at bounding box center [497, 248] width 396 height 26
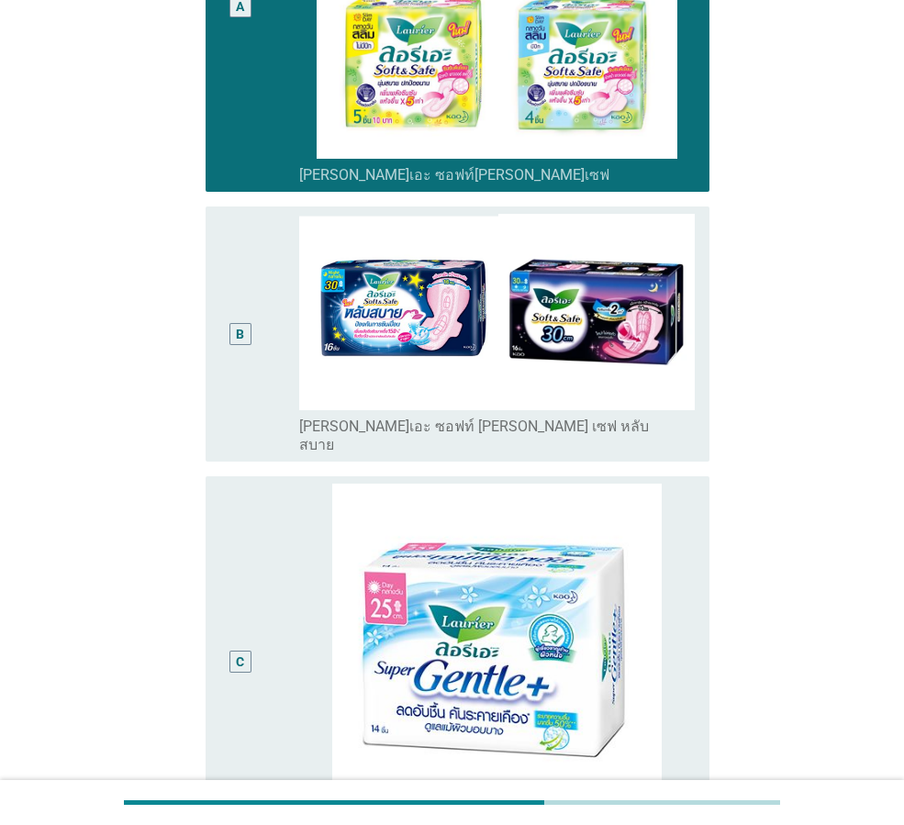
scroll to position [635, 0]
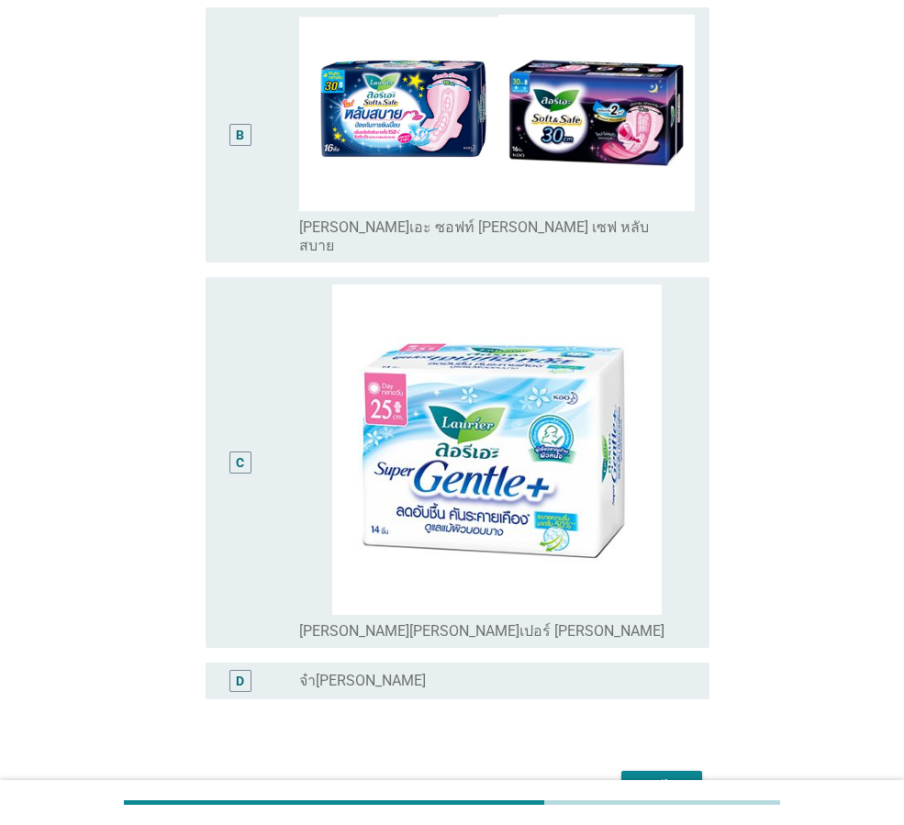
click at [672, 777] on div "ต่อไป" at bounding box center [661, 788] width 51 height 22
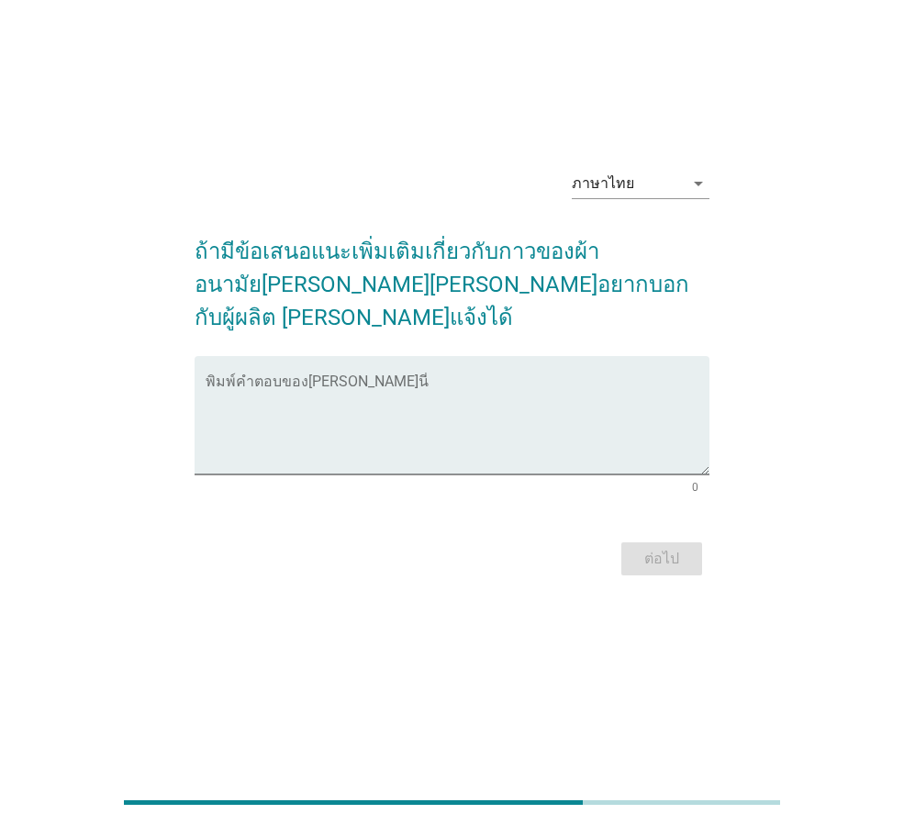
scroll to position [0, 0]
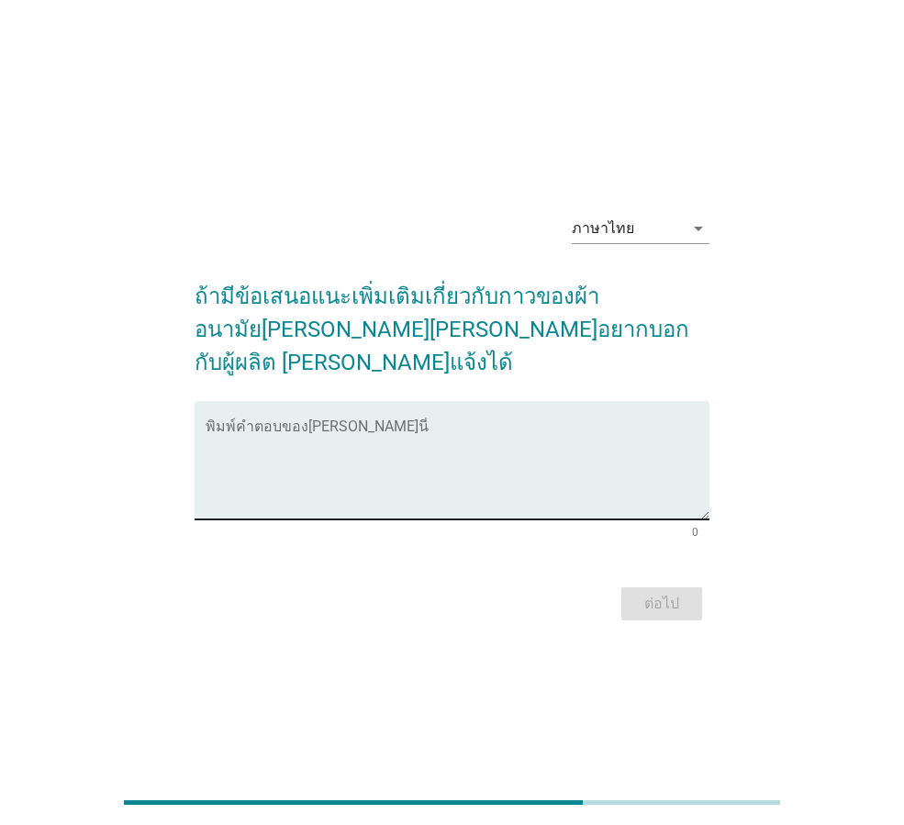
click at [595, 467] on textarea "พิมพ์คำตอบของคุณ ที่นี่" at bounding box center [458, 471] width 504 height 96
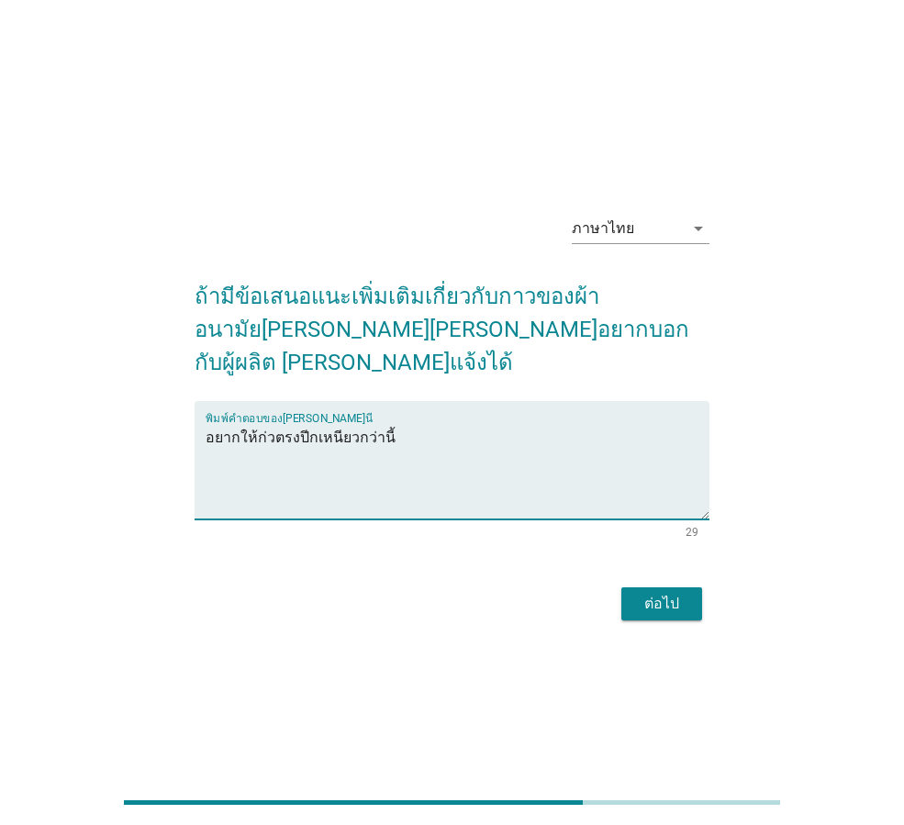
type textarea "อยากให้ก่วตรงปีกเหนียวกว่านี้"
click at [650, 593] on div "ต่อไป" at bounding box center [661, 604] width 51 height 22
